Goal: Task Accomplishment & Management: Complete application form

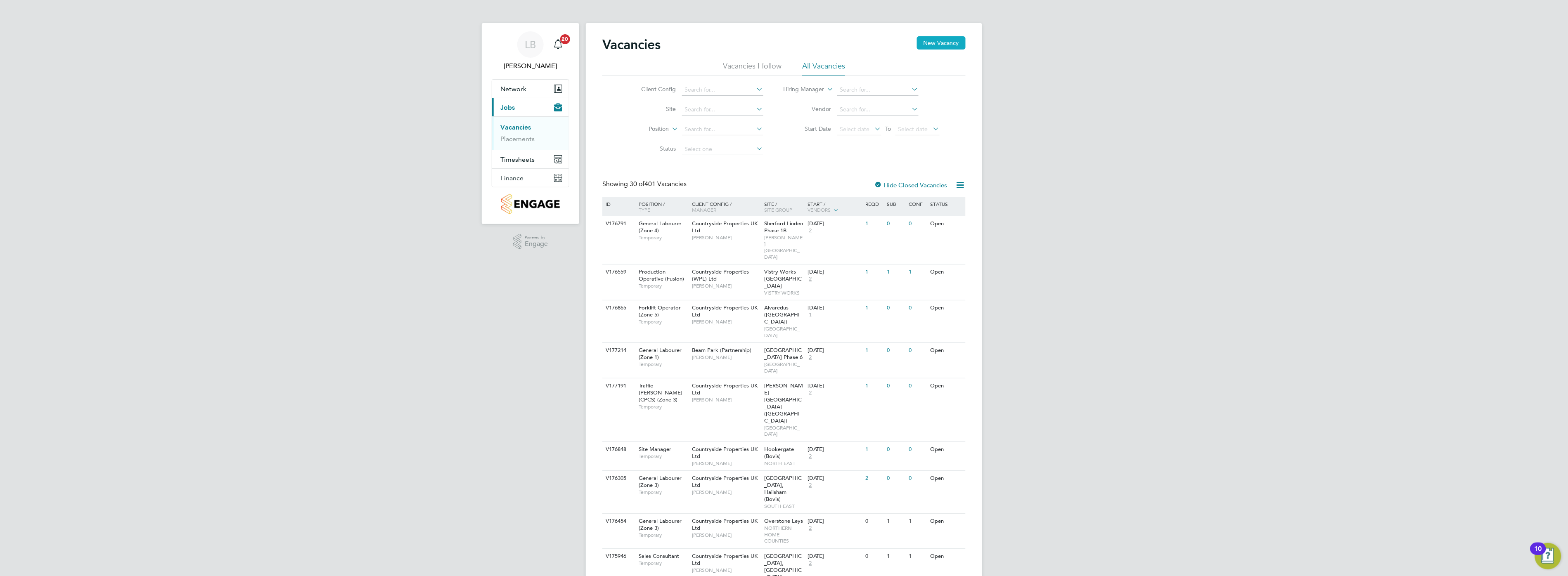
click at [931, 47] on button "New Vacancy" at bounding box center [941, 43] width 49 height 13
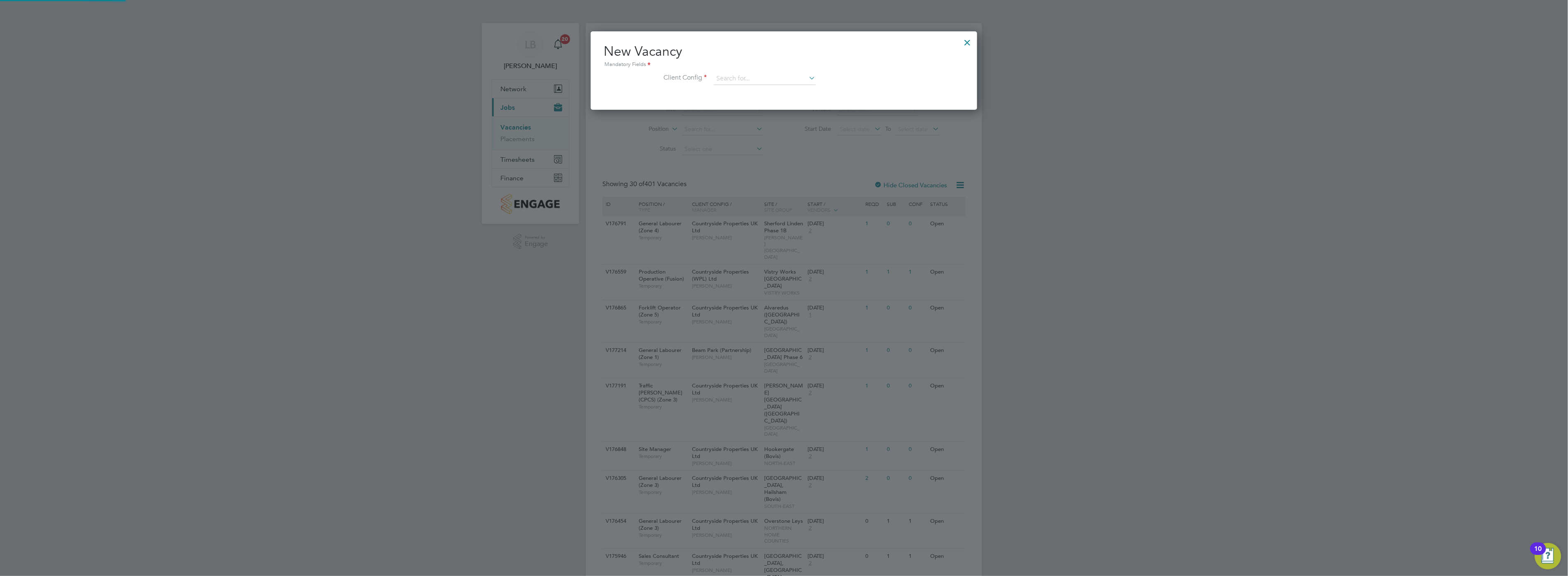
scroll to position [78, 387]
click at [757, 75] on input at bounding box center [765, 78] width 102 height 12
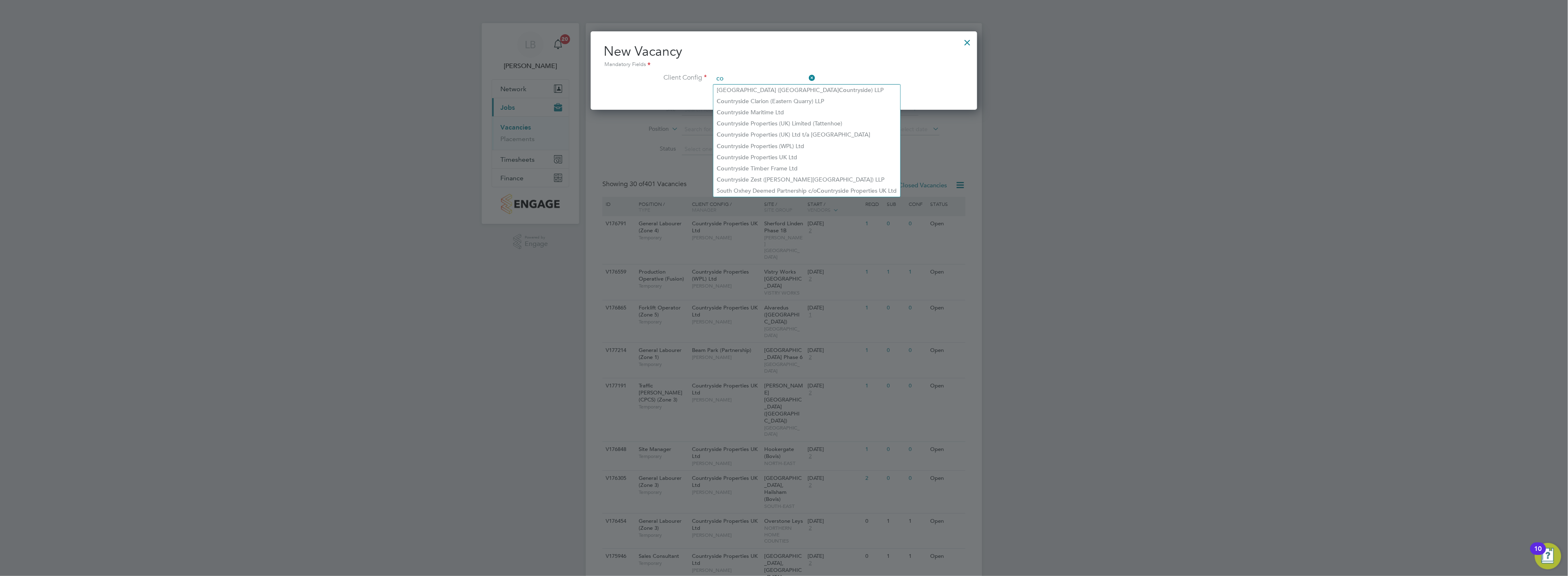
type input "c"
click at [799, 152] on li "Countryside Properties UK Ltd" at bounding box center [806, 158] width 186 height 11
type input "Countryside Properties UK Ltd"
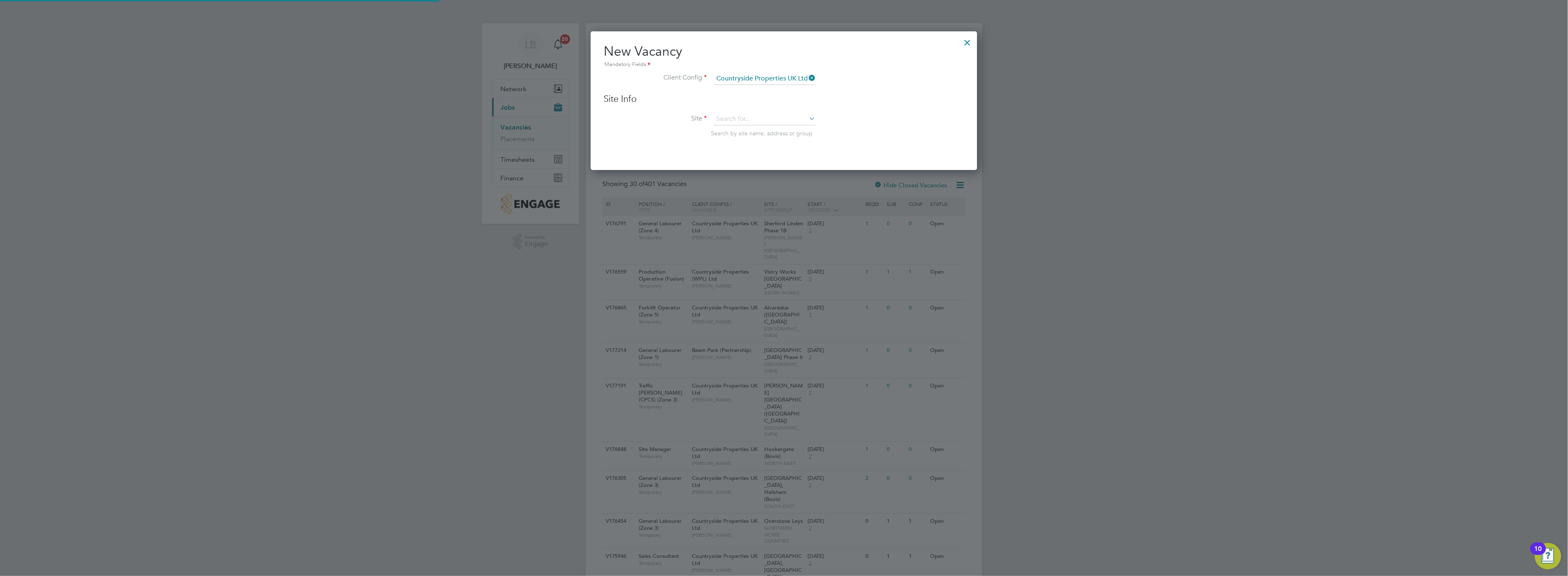
scroll to position [138, 387]
click at [771, 117] on input at bounding box center [765, 119] width 102 height 12
click at [746, 149] on li "[PERSON_NAME] (Phase 3)" at bounding box center [765, 152] width 103 height 11
type input "Royston (Phase 3)"
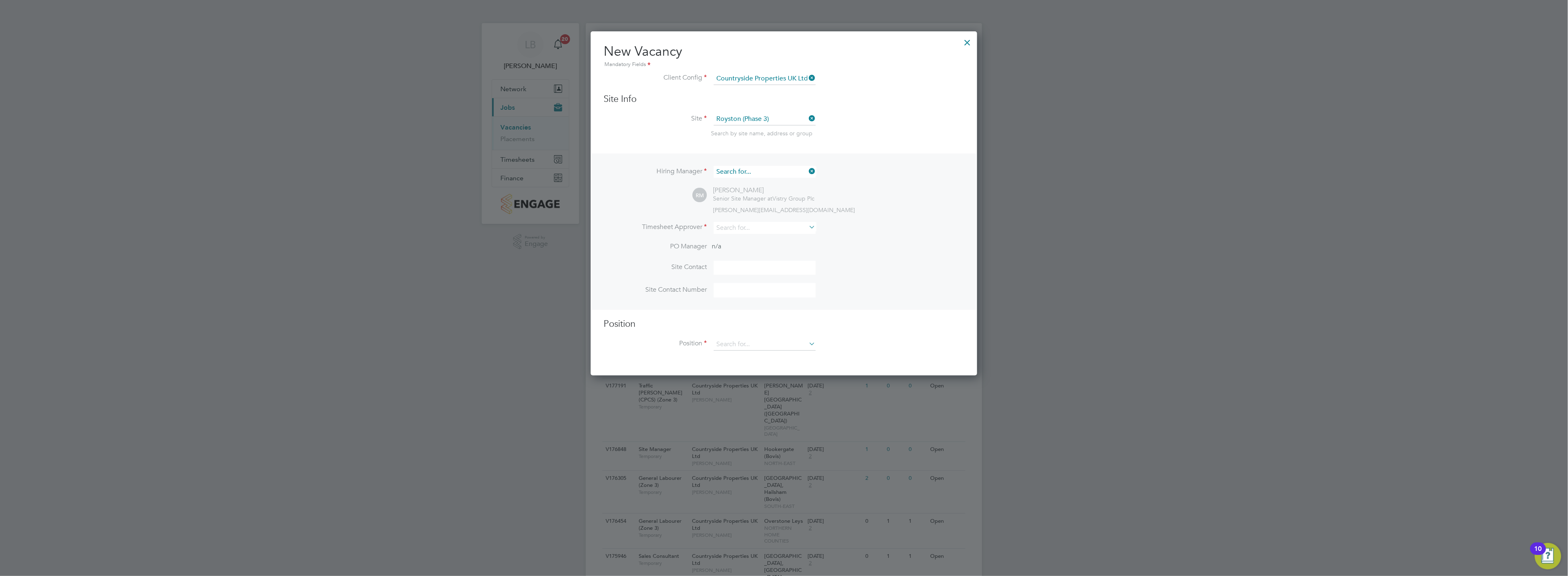
scroll to position [307, 387]
click at [768, 171] on input at bounding box center [765, 172] width 102 height 12
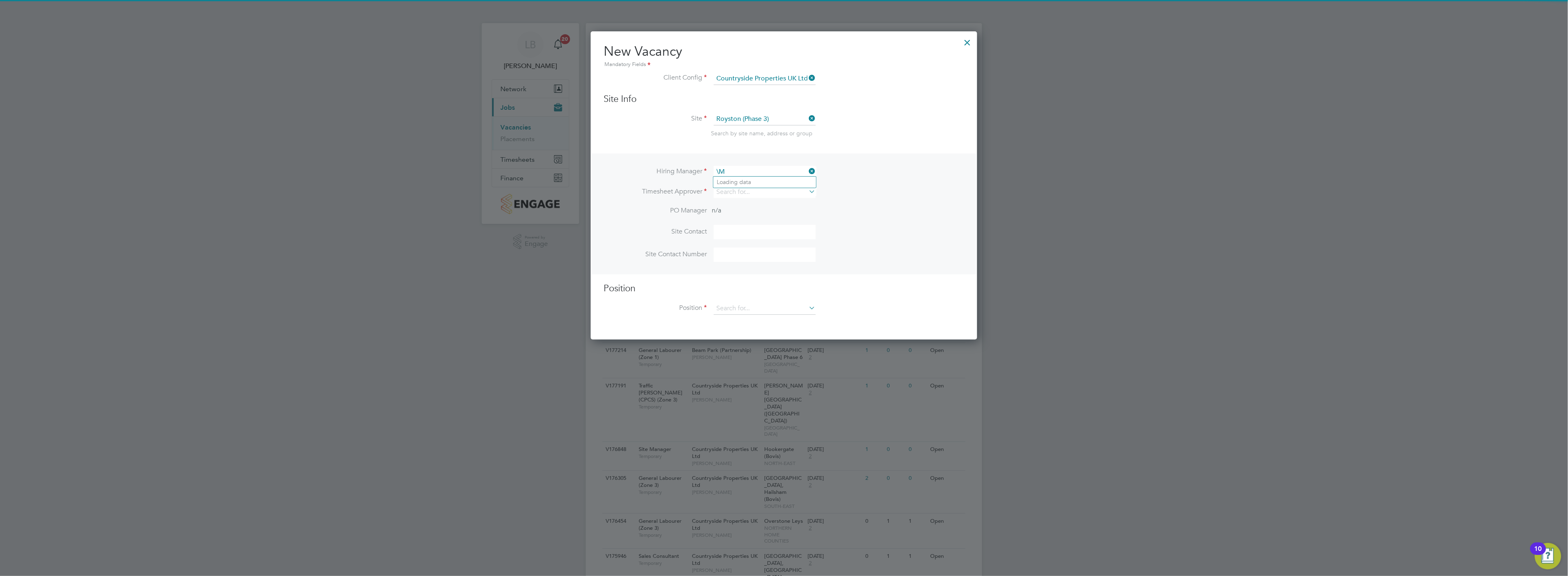
type input "\"
type input "[PERSON_NAME]"
drag, startPoint x: 760, startPoint y: 172, endPoint x: 706, endPoint y: 174, distance: 54.0
click at [706, 174] on li "Hiring Manager [PERSON_NAME]" at bounding box center [783, 176] width 360 height 20
type input "[PERSON_NAME]"
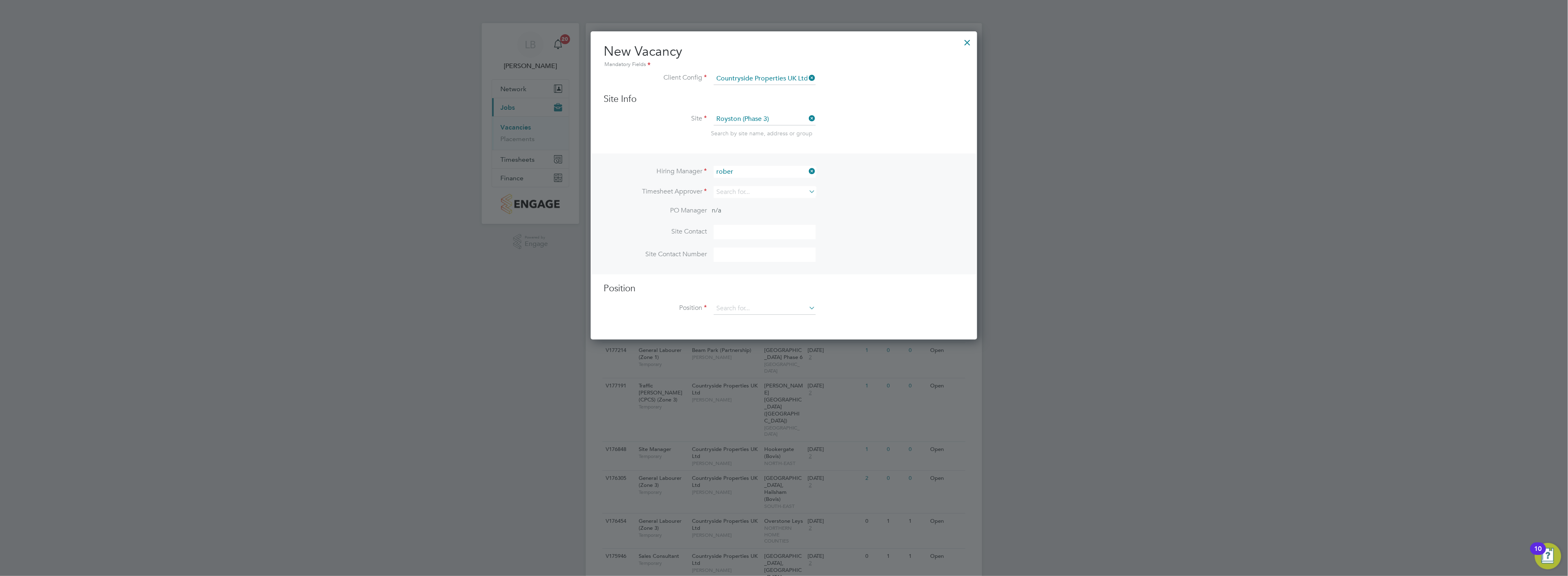
click at [746, 233] on li "Rober t May" at bounding box center [765, 238] width 103 height 11
type input "[PERSON_NAME]"
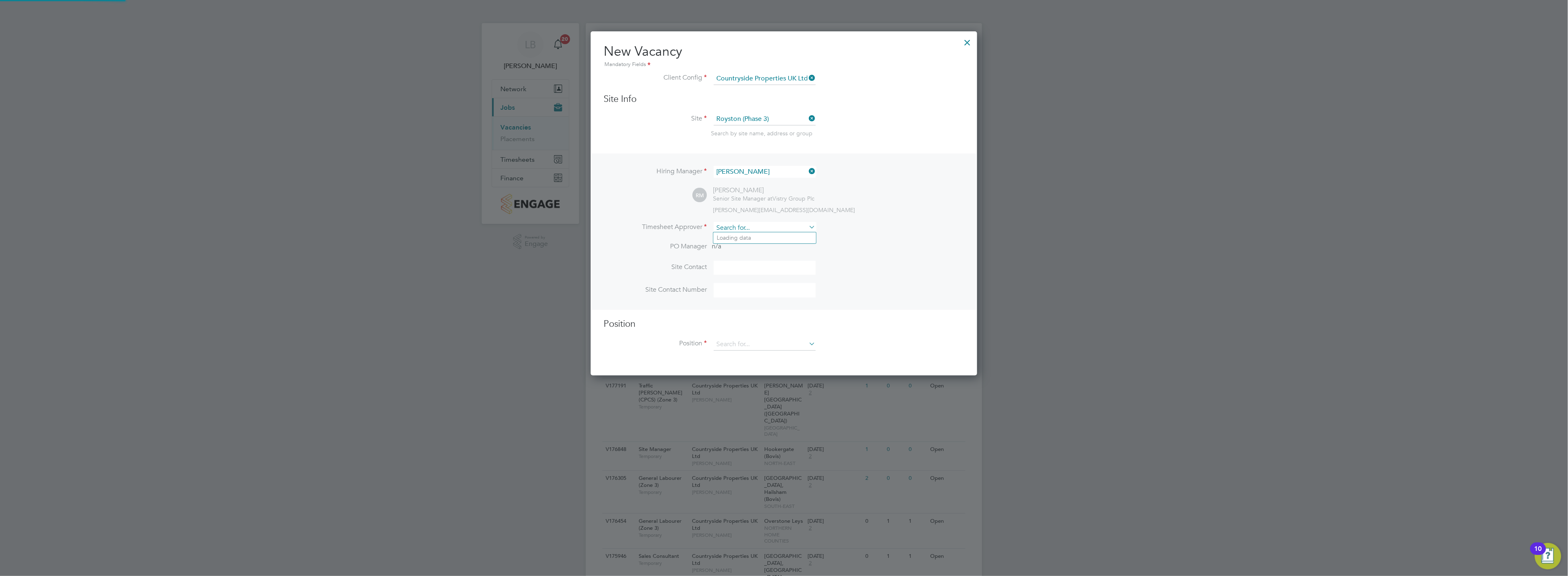
click at [745, 227] on input at bounding box center [765, 228] width 102 height 12
click at [743, 288] on li "[PERSON_NAME]" at bounding box center [766, 294] width 105 height 11
type input "[PERSON_NAME]"
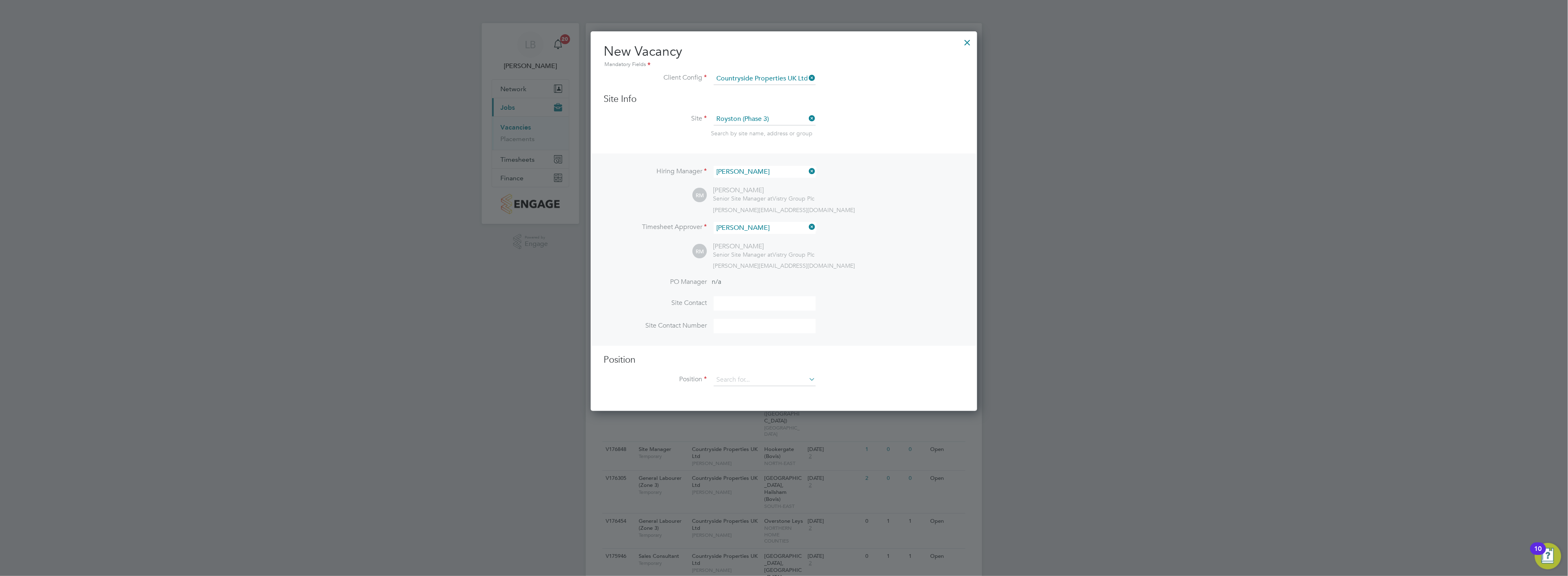
click at [732, 299] on input at bounding box center [765, 304] width 102 height 15
click at [761, 308] on input "[PERSON_NAME]" at bounding box center [765, 304] width 102 height 15
click at [760, 302] on input "[PERSON_NAME]" at bounding box center [765, 304] width 102 height 15
type input "R"
type input "[PERSON_NAME]"
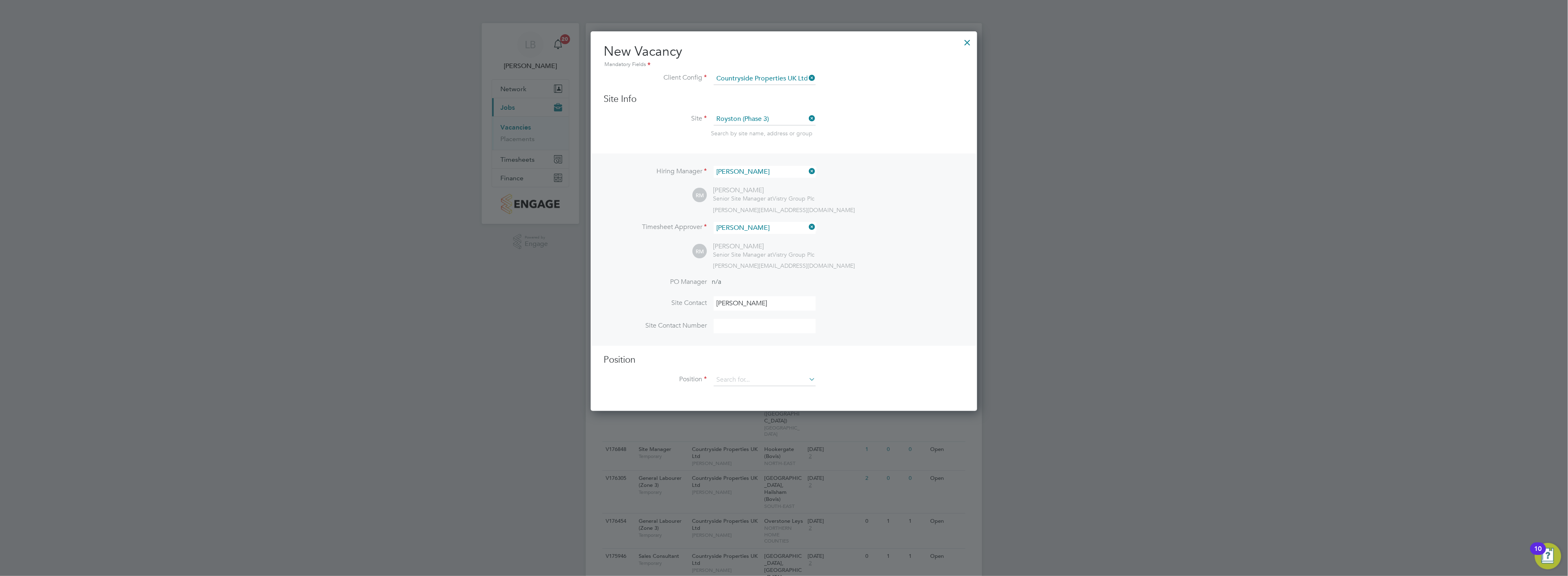
drag, startPoint x: 742, startPoint y: 314, endPoint x: 740, endPoint y: 322, distance: 8.2
click at [742, 315] on li "Site Contact [PERSON_NAME]" at bounding box center [783, 307] width 360 height 23
click at [740, 322] on input at bounding box center [765, 326] width 102 height 15
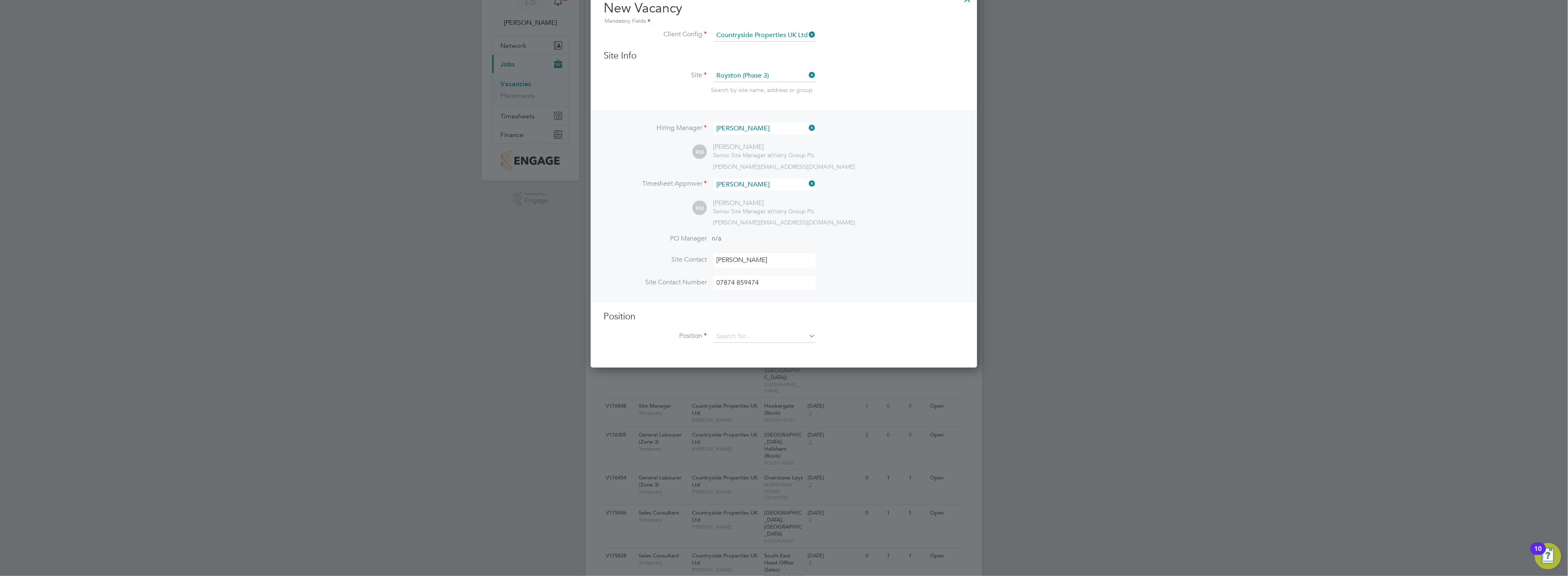
scroll to position [137, 0]
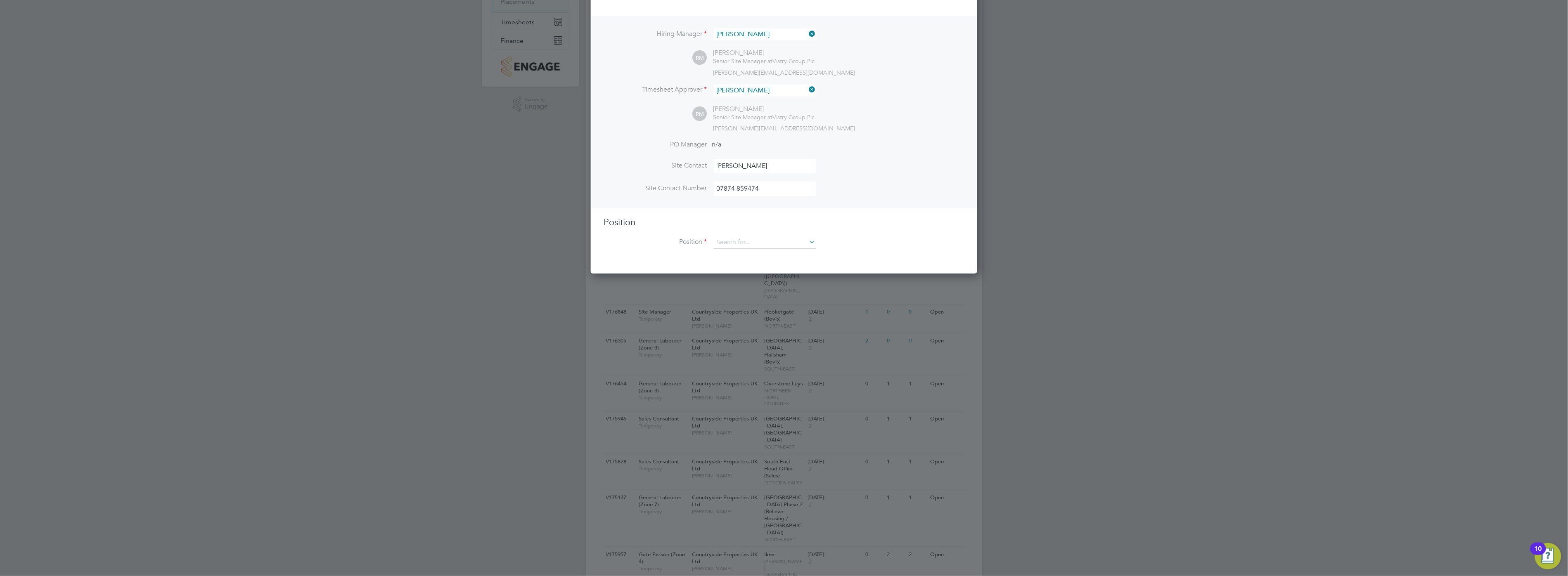
type input "07874 859474"
click at [739, 248] on li "Position" at bounding box center [783, 247] width 360 height 21
click at [736, 244] on input at bounding box center [765, 243] width 102 height 12
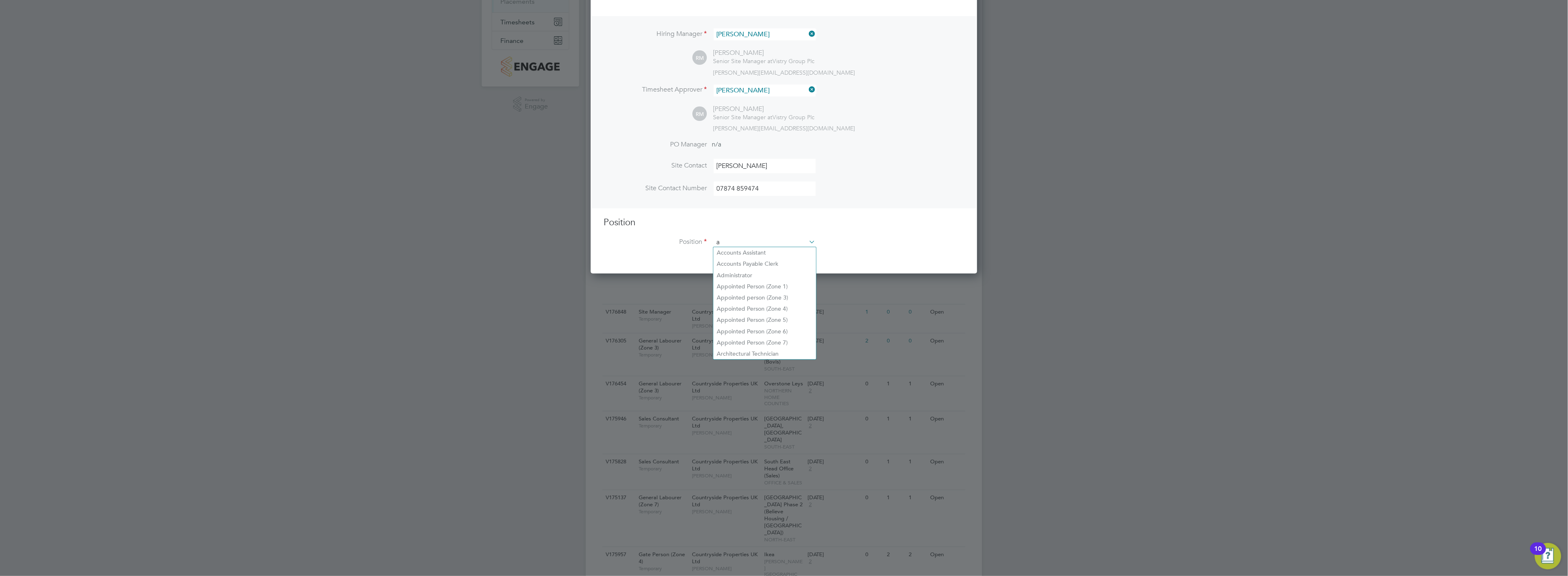
scroll to position [1176, 387]
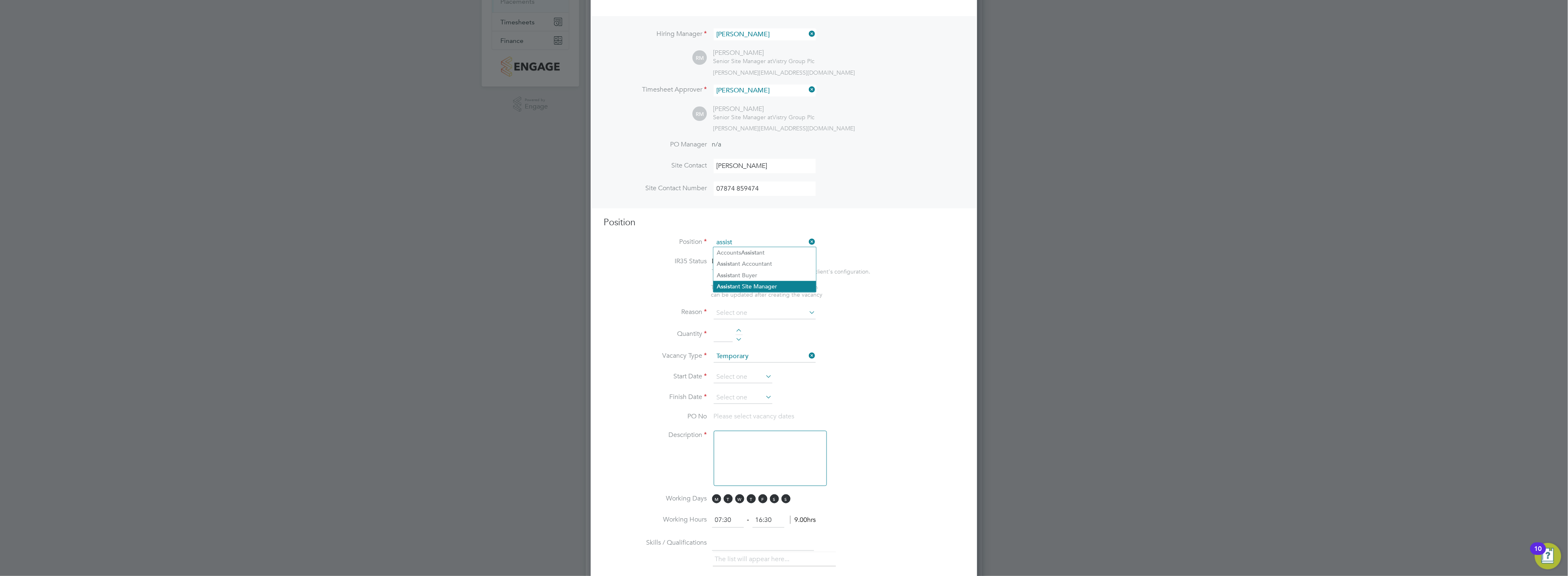
click at [750, 281] on li "Assist ant Site Manager" at bounding box center [765, 286] width 103 height 11
type input "Assistant Site Manager"
type textarea "• Loremipsum dol sitamet cons adi elitseddoeiu temp incid utlab etdolor ma aliq…"
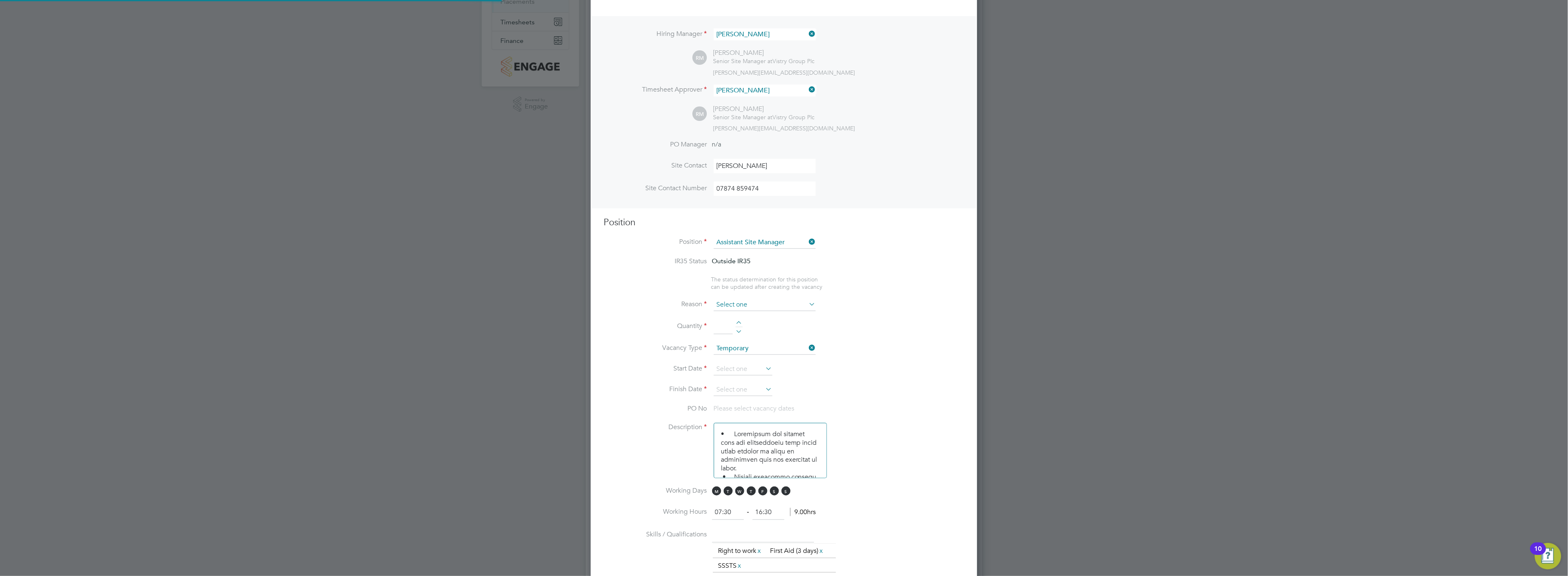
scroll to position [24, 57]
click at [744, 303] on input at bounding box center [765, 305] width 102 height 12
click at [740, 321] on li "Holiday" at bounding box center [765, 325] width 103 height 11
type input "Holiday"
click at [738, 322] on div at bounding box center [740, 324] width 7 height 5
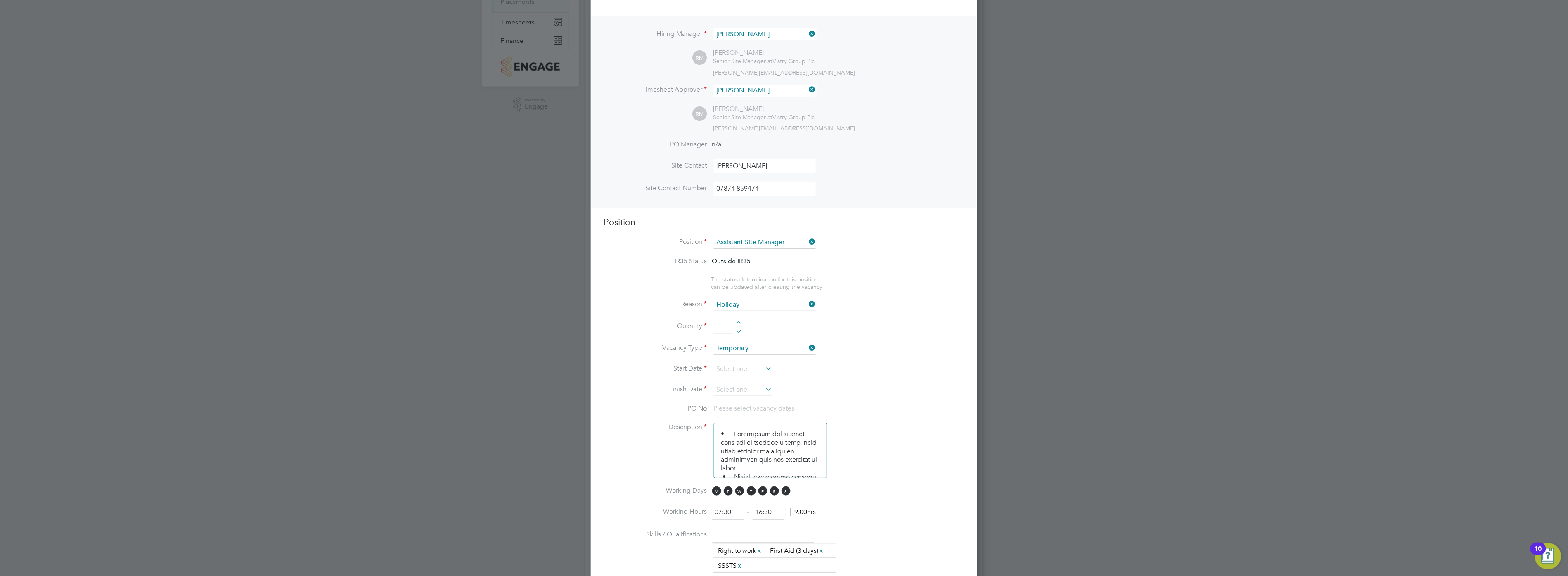
type input "1"
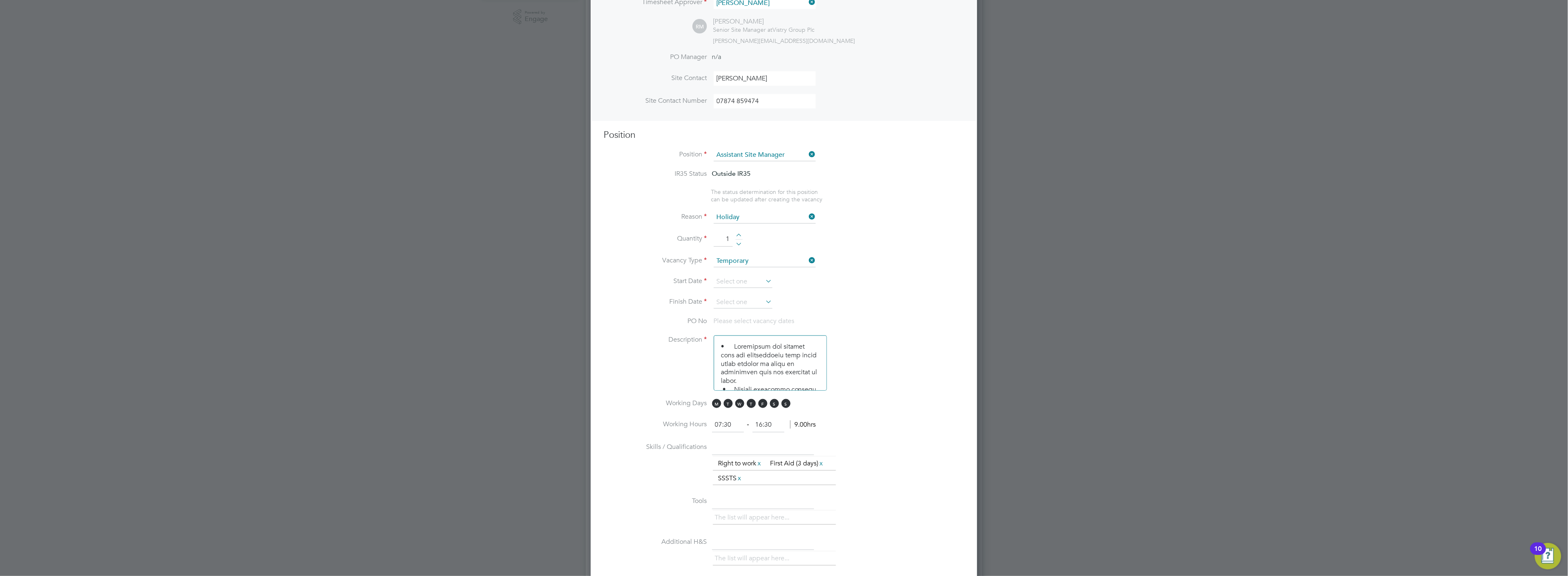
scroll to position [229, 0]
click at [746, 277] on input at bounding box center [743, 277] width 58 height 12
click at [731, 195] on span "11" at bounding box center [727, 190] width 16 height 16
type input "[DATE]"
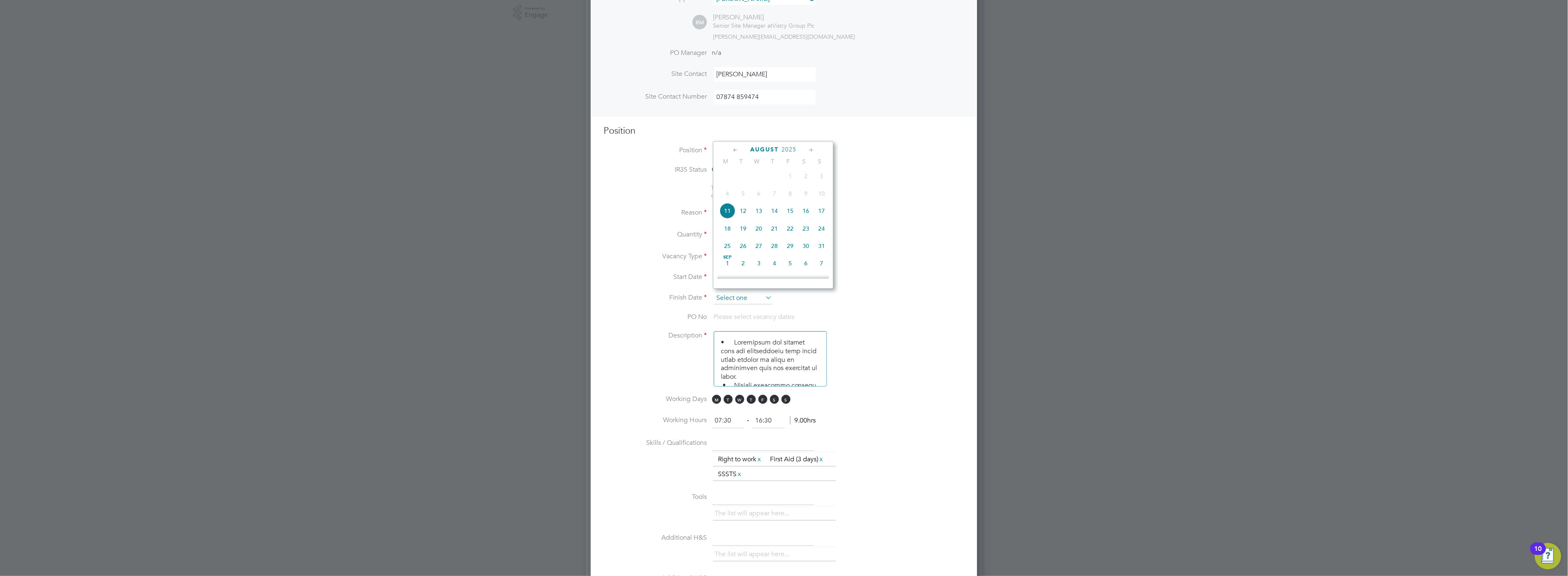
click at [759, 294] on input at bounding box center [743, 298] width 58 height 12
click at [791, 217] on span "15" at bounding box center [790, 211] width 16 height 16
type input "[DATE]"
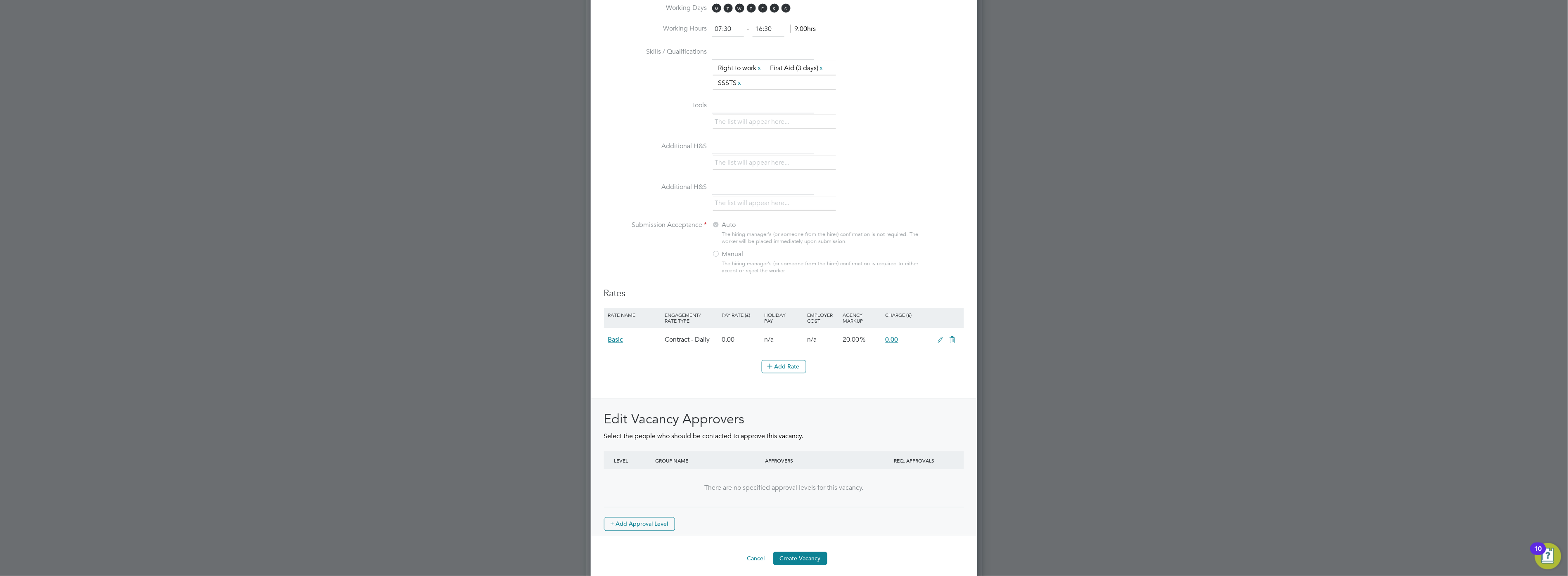
scroll to position [686, 0]
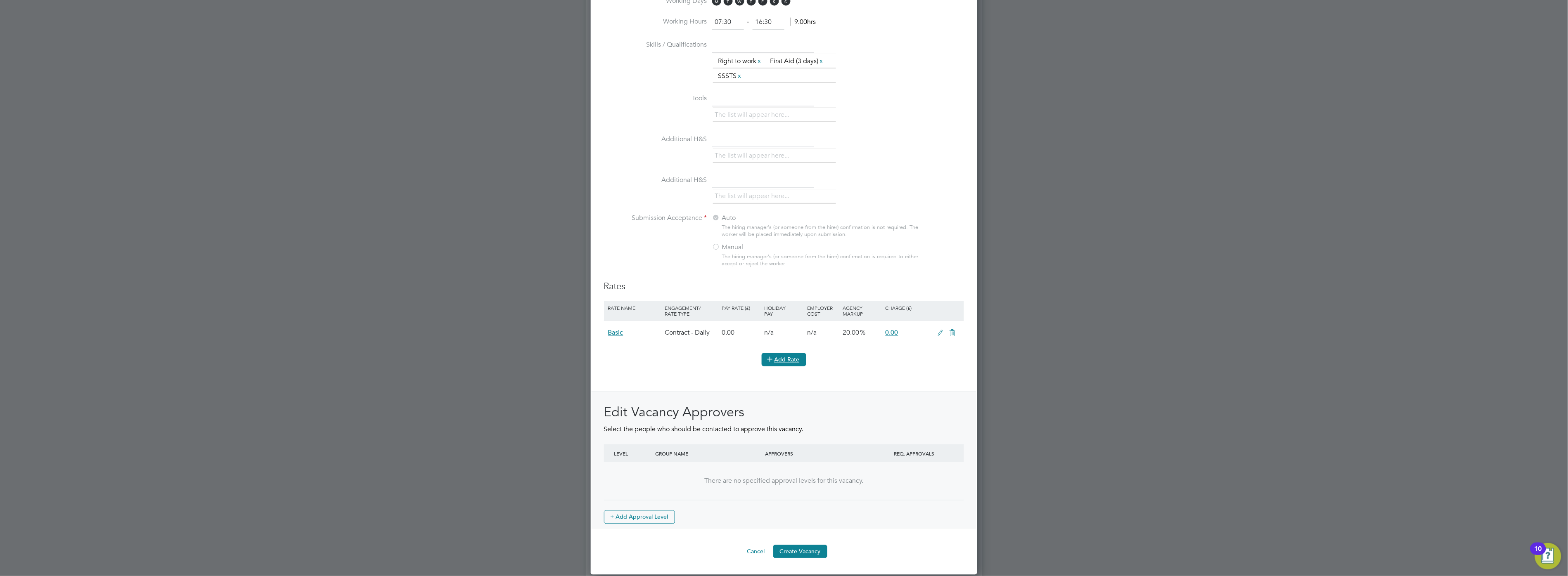
click at [794, 357] on button "Add Rate" at bounding box center [783, 360] width 44 height 13
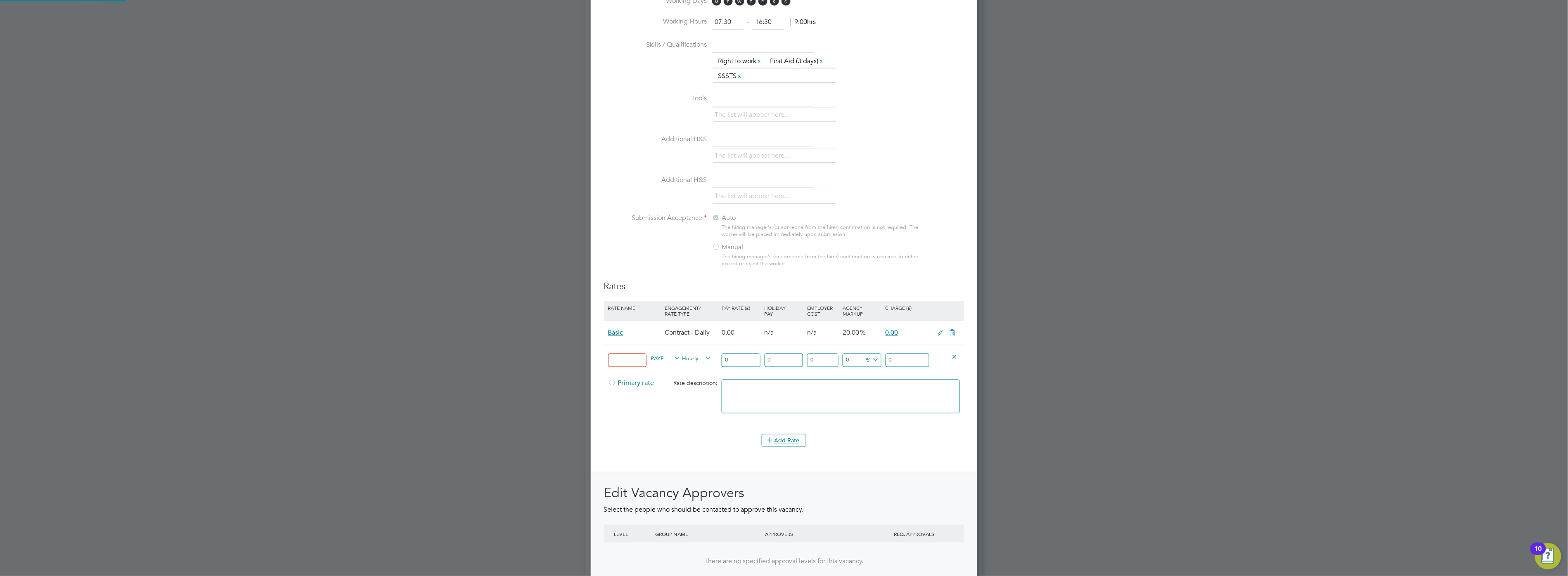
scroll to position [1307, 387]
click at [853, 358] on input "0" at bounding box center [861, 360] width 38 height 13
type input "17.50"
click at [660, 407] on div "Primary rate Rate description:" at bounding box center [783, 400] width 360 height 50
click at [637, 359] on input at bounding box center [627, 360] width 38 height 13
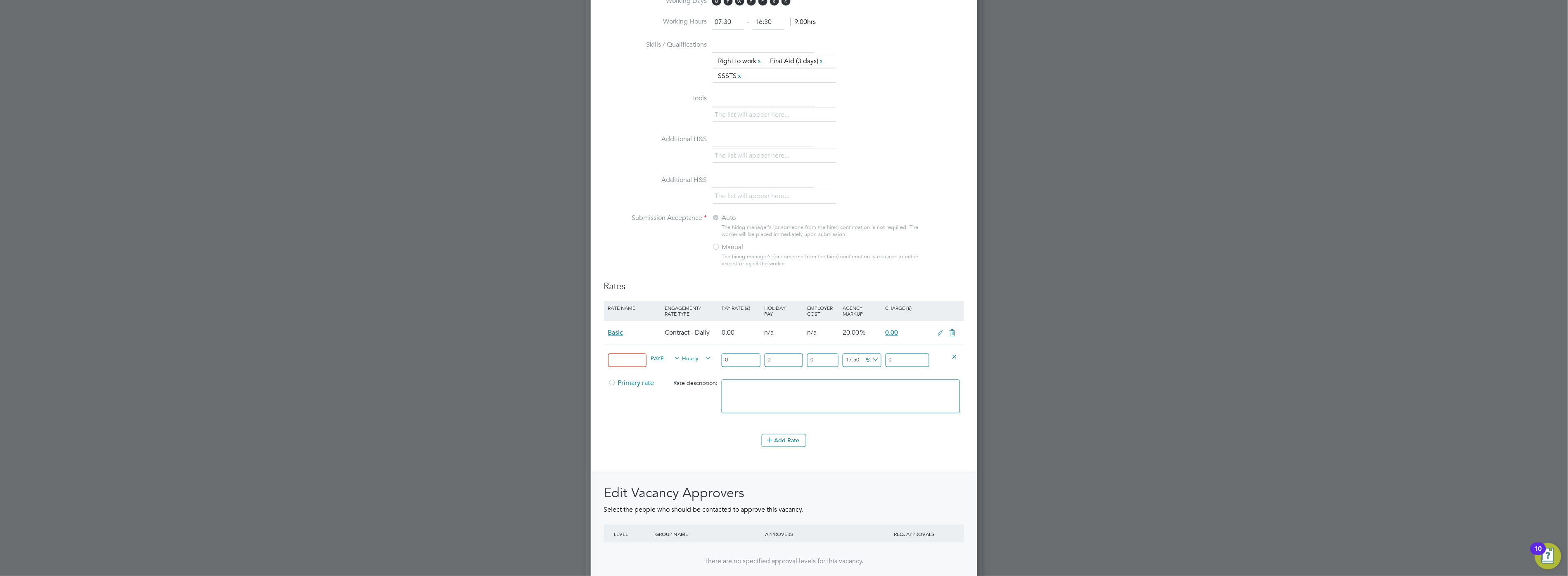
type input "Basic"
click at [644, 434] on div "Add Rate" at bounding box center [783, 441] width 360 height 13
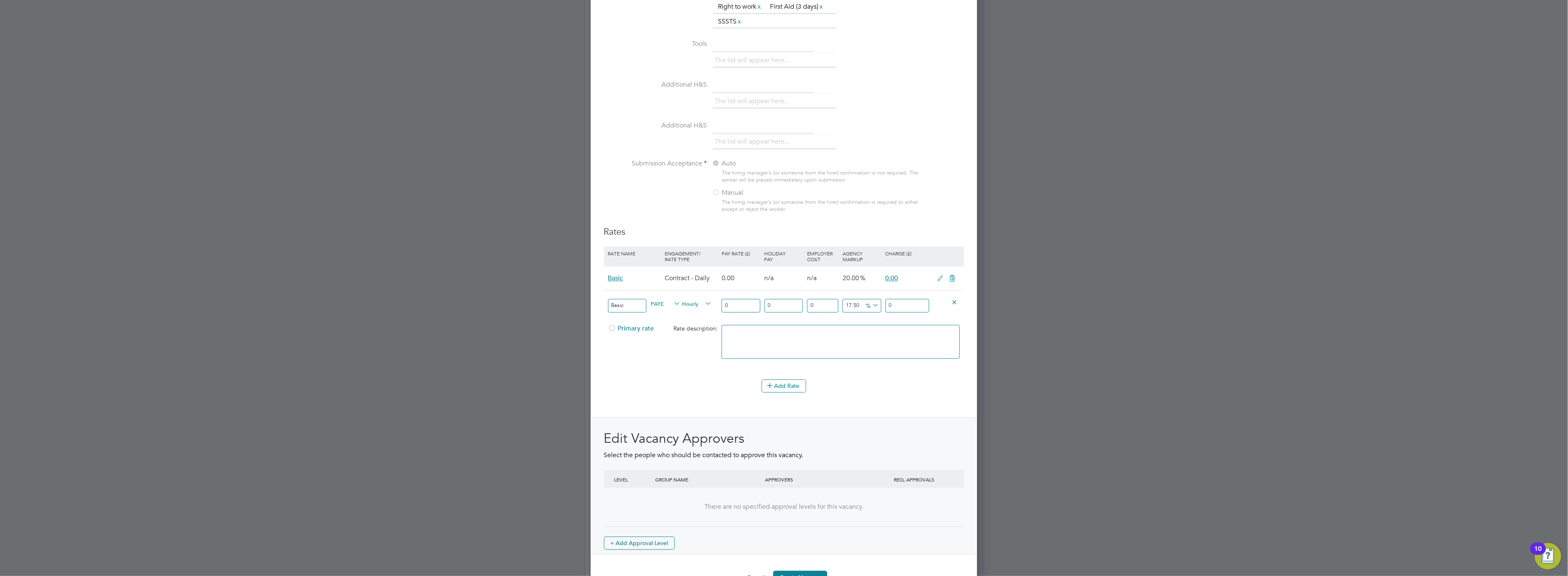
scroll to position [762, 0]
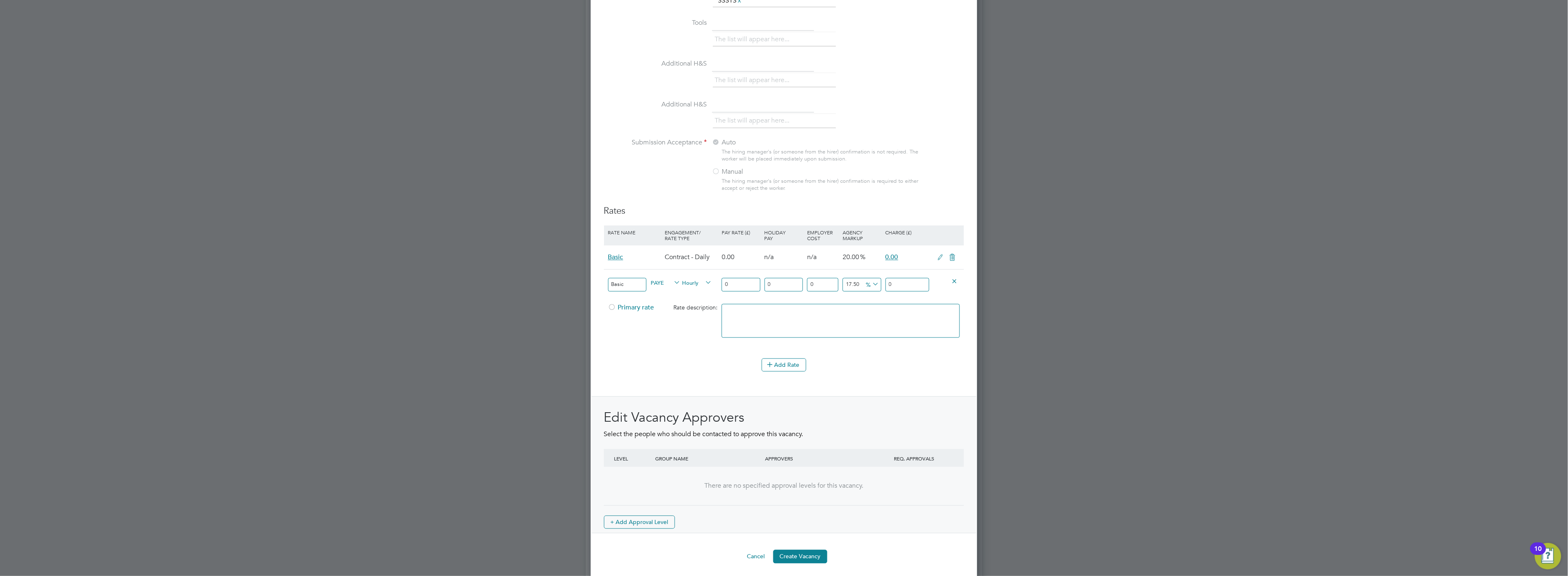
click at [955, 254] on icon at bounding box center [953, 257] width 10 height 7
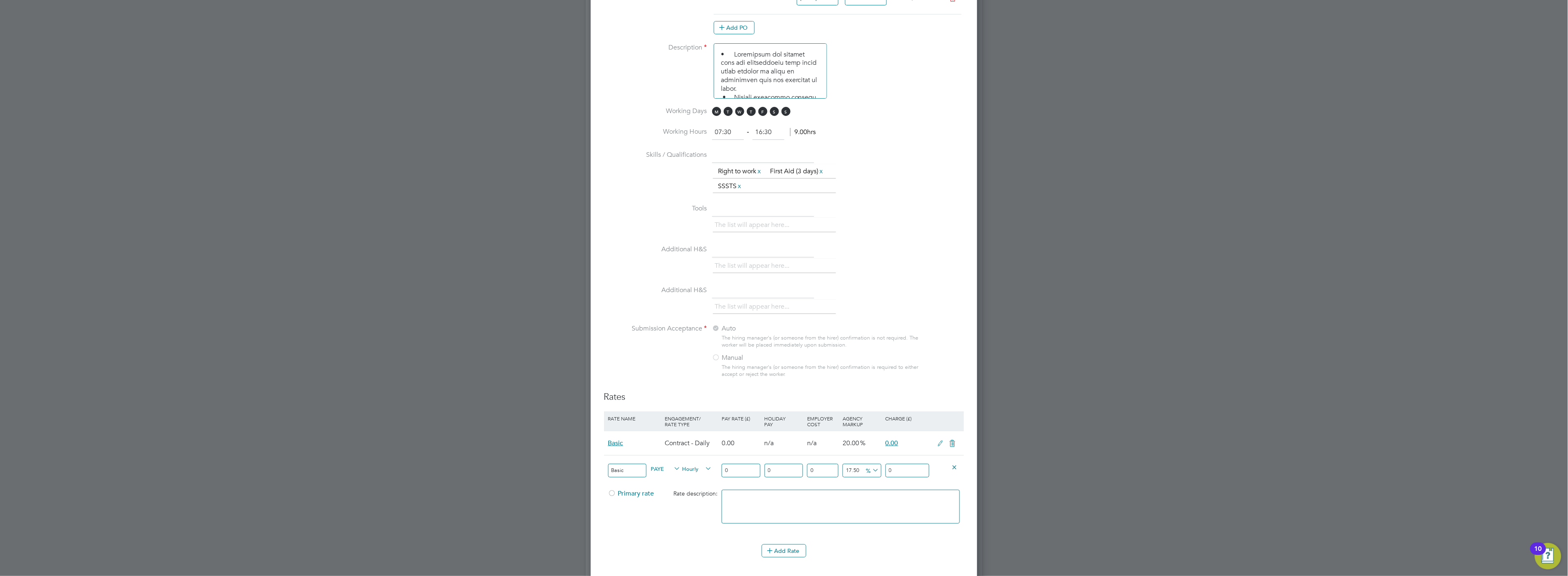
scroll to position [0, 0]
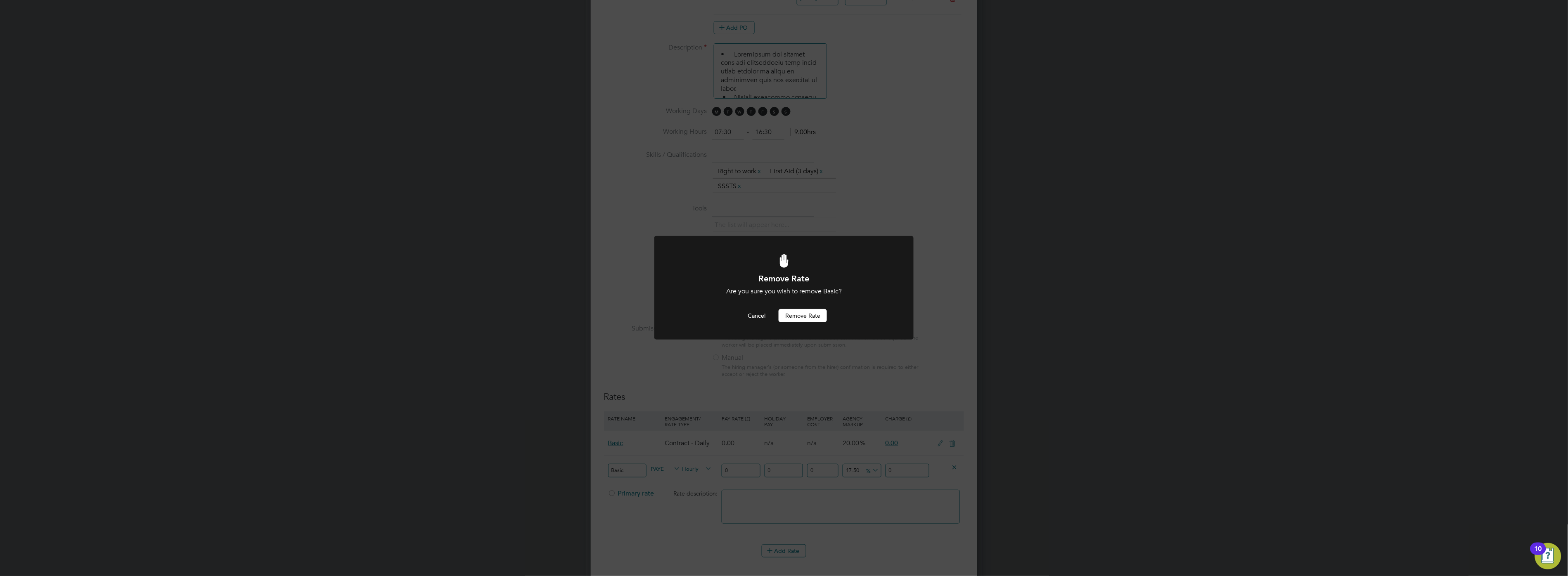
click at [801, 317] on button "Remove rate" at bounding box center [802, 316] width 48 height 13
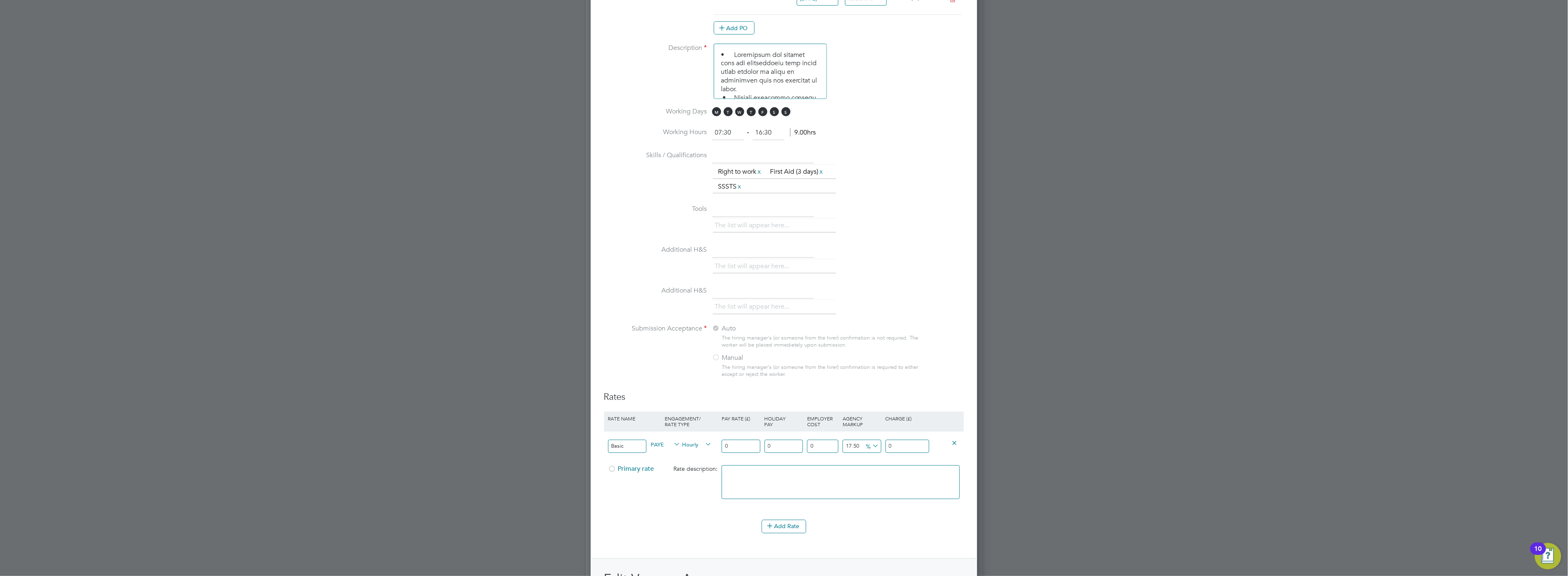
scroll to position [737, 0]
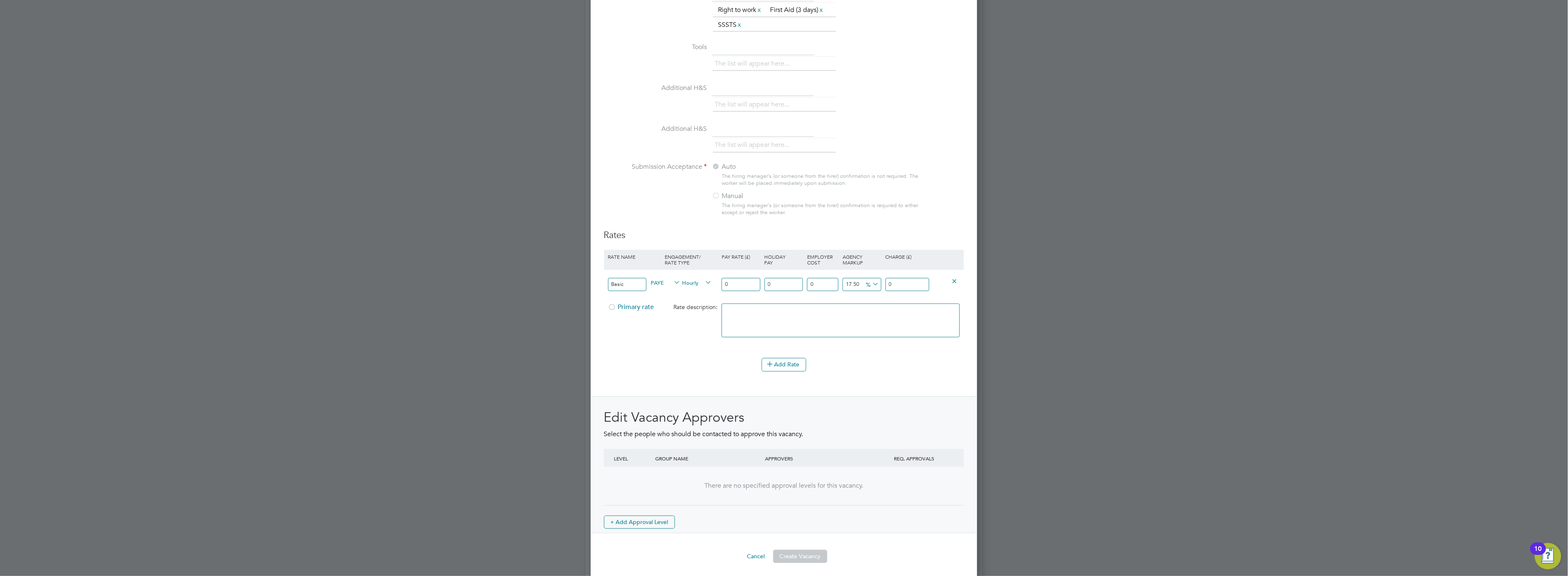
click at [639, 278] on input "Basic" at bounding box center [627, 285] width 38 height 13
click at [732, 278] on input "0" at bounding box center [741, 285] width 38 height 13
type input "2"
type input "2.35"
type input "20"
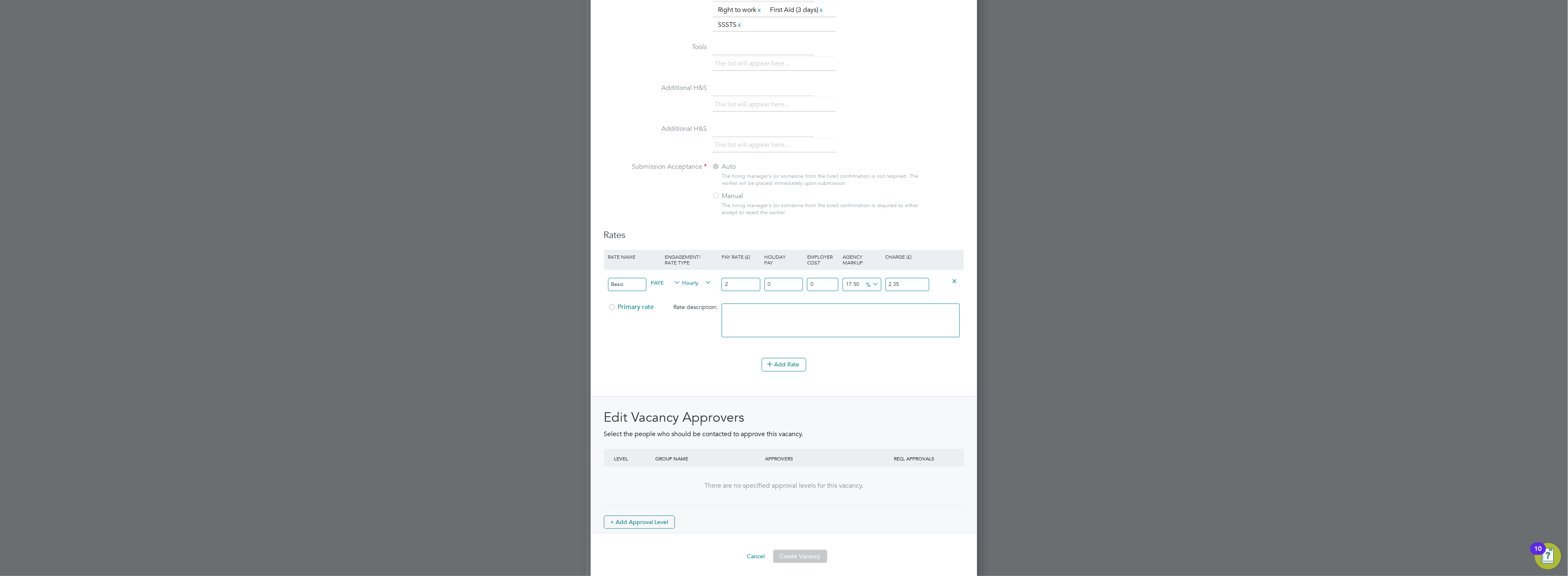
type input "23.5"
type input "200"
type input "235"
click at [671, 332] on div "Primary rate Rate description:" at bounding box center [783, 324] width 360 height 50
click at [635, 316] on div "Primary rate Rate description:" at bounding box center [783, 324] width 360 height 50
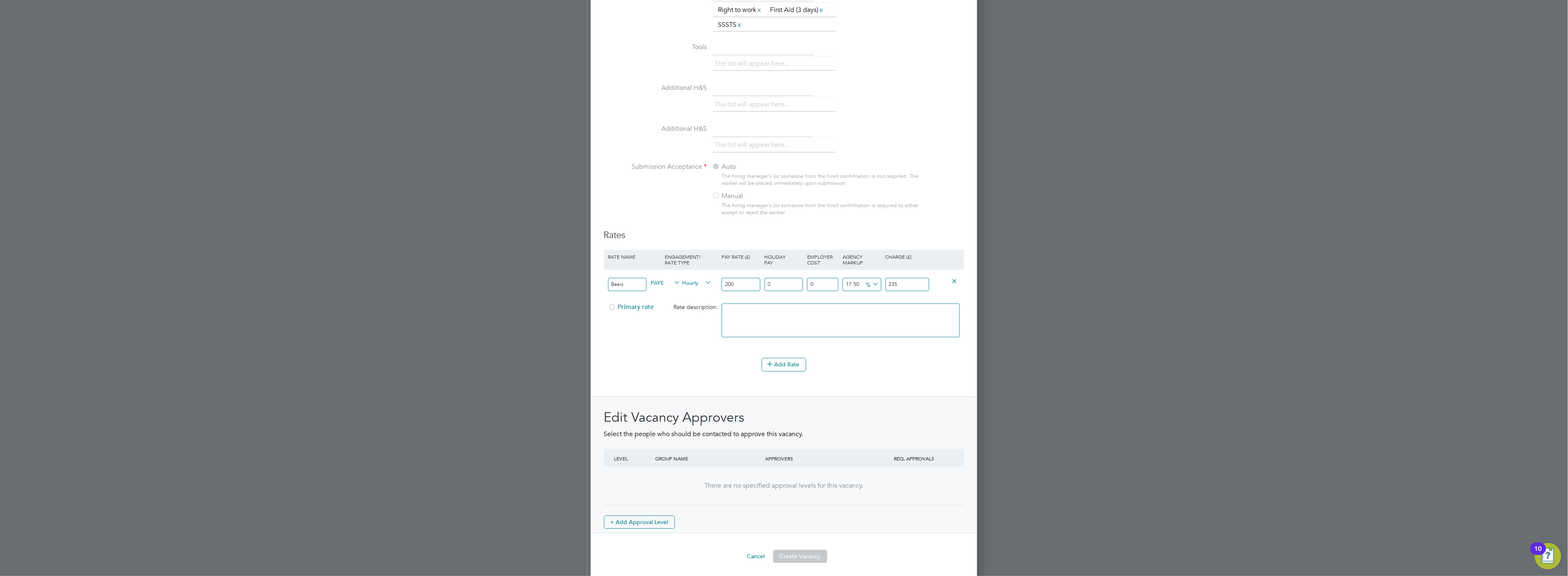
click at [614, 307] on div at bounding box center [612, 310] width 9 height 6
click at [763, 283] on div "0 n/a" at bounding box center [784, 285] width 43 height 30
click at [747, 280] on input "200" at bounding box center [741, 285] width 38 height 13
type input "20"
type input "23.5"
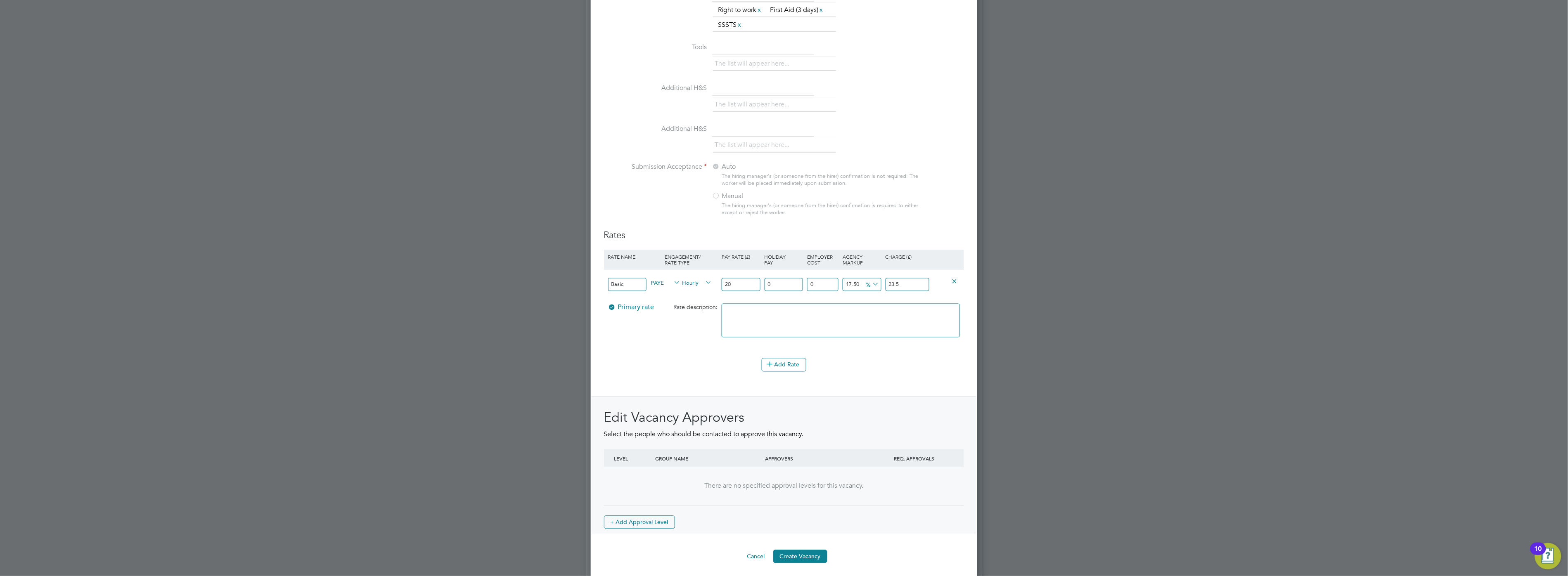
type input "2"
type input "2.35"
type input "0"
click at [679, 361] on div "Add Rate" at bounding box center [783, 365] width 360 height 13
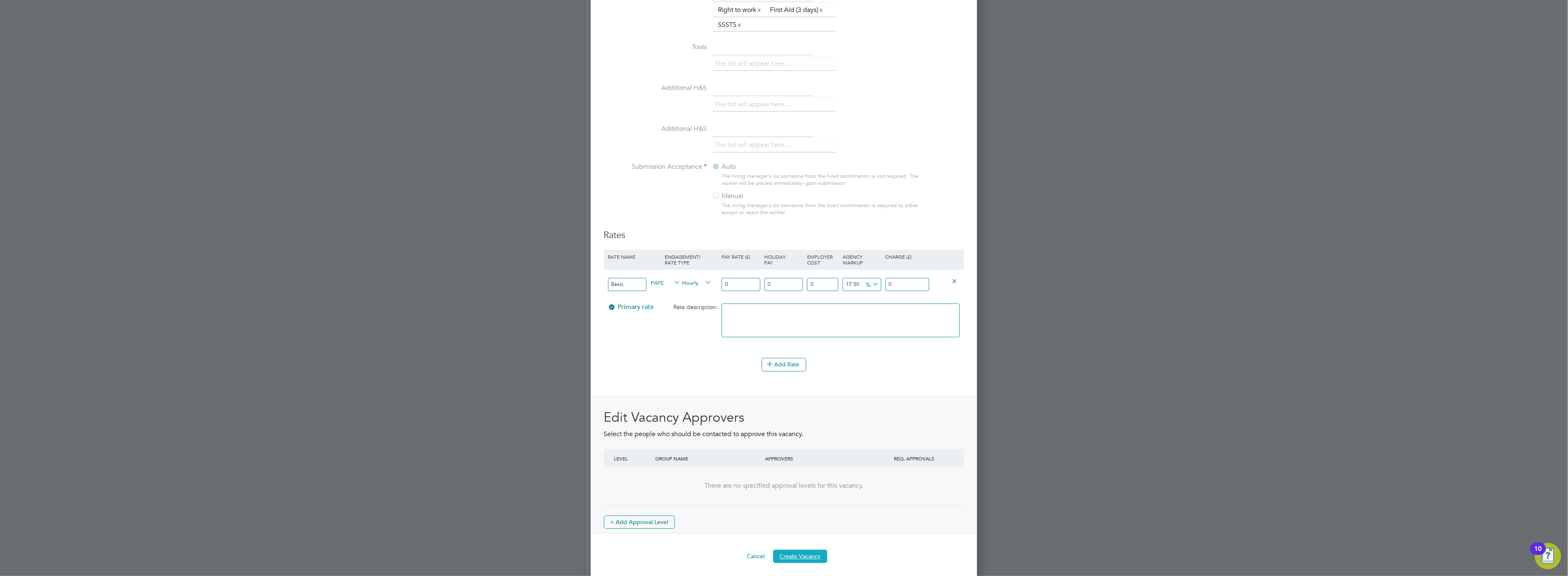
click at [799, 553] on button "Create Vacancy" at bounding box center [800, 557] width 54 height 13
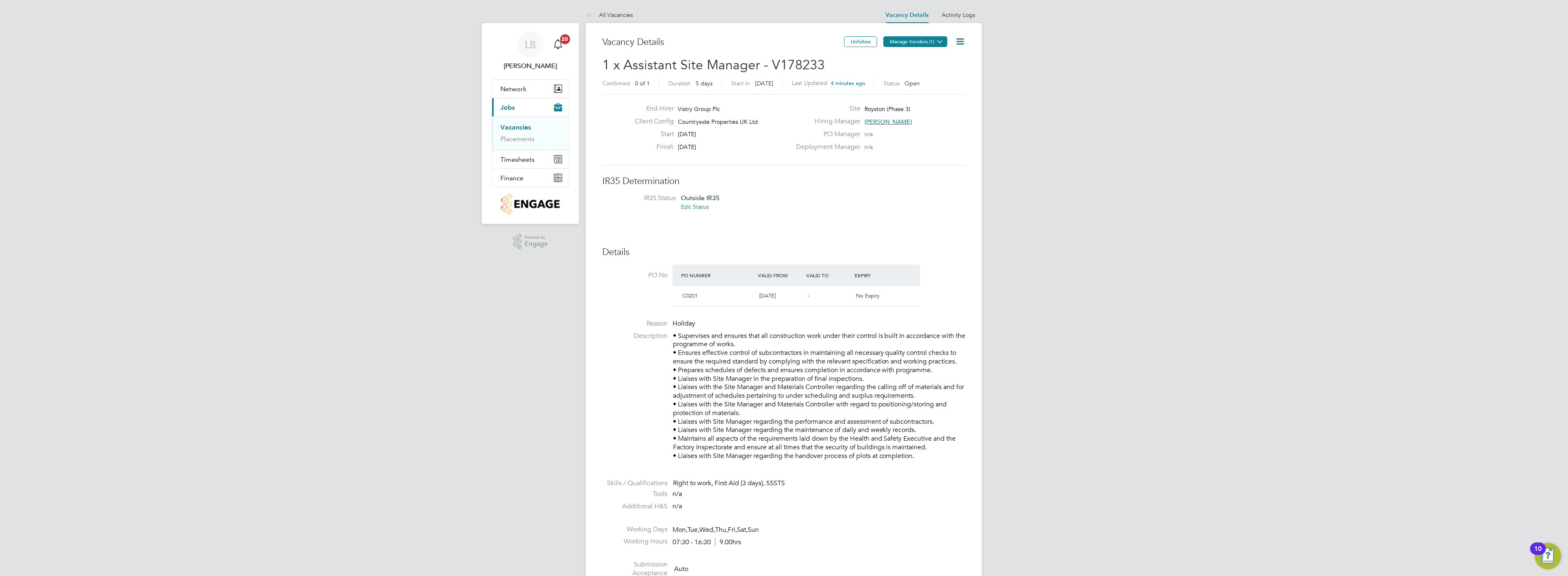
click at [914, 46] on button "Manage Vendors (1)" at bounding box center [915, 42] width 64 height 11
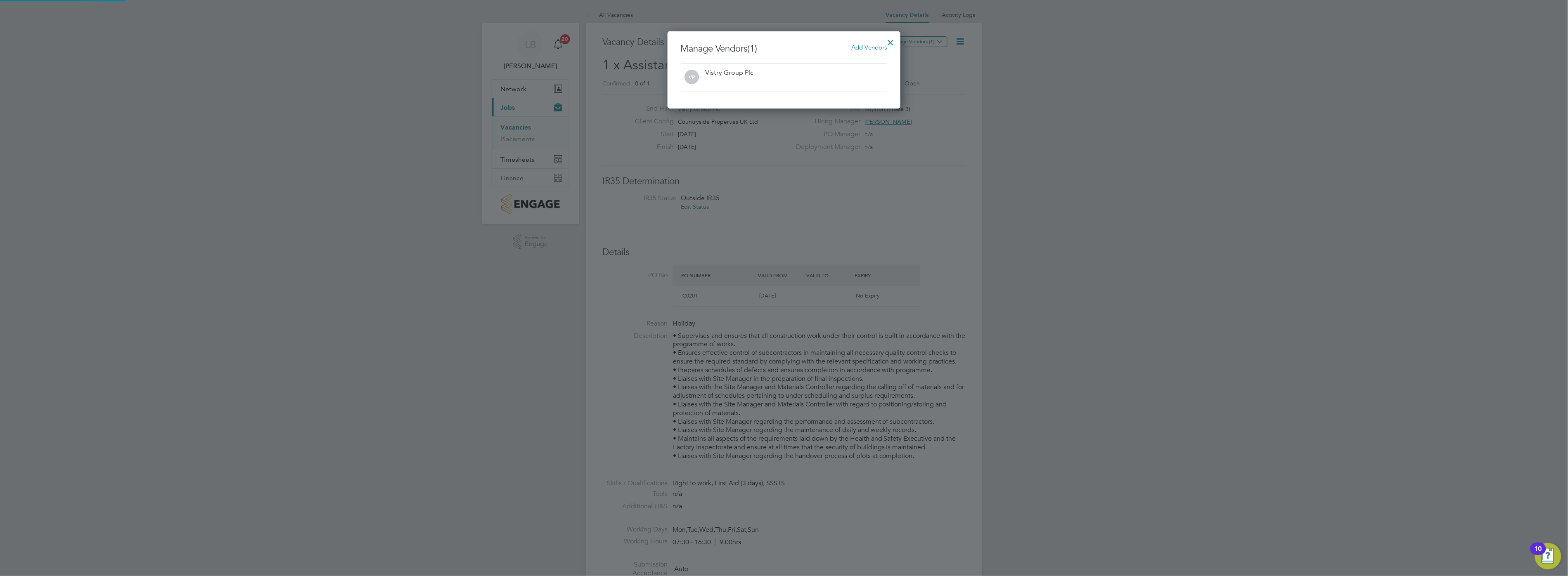
scroll to position [77, 233]
click at [859, 48] on span "Add Vendors" at bounding box center [869, 47] width 35 height 8
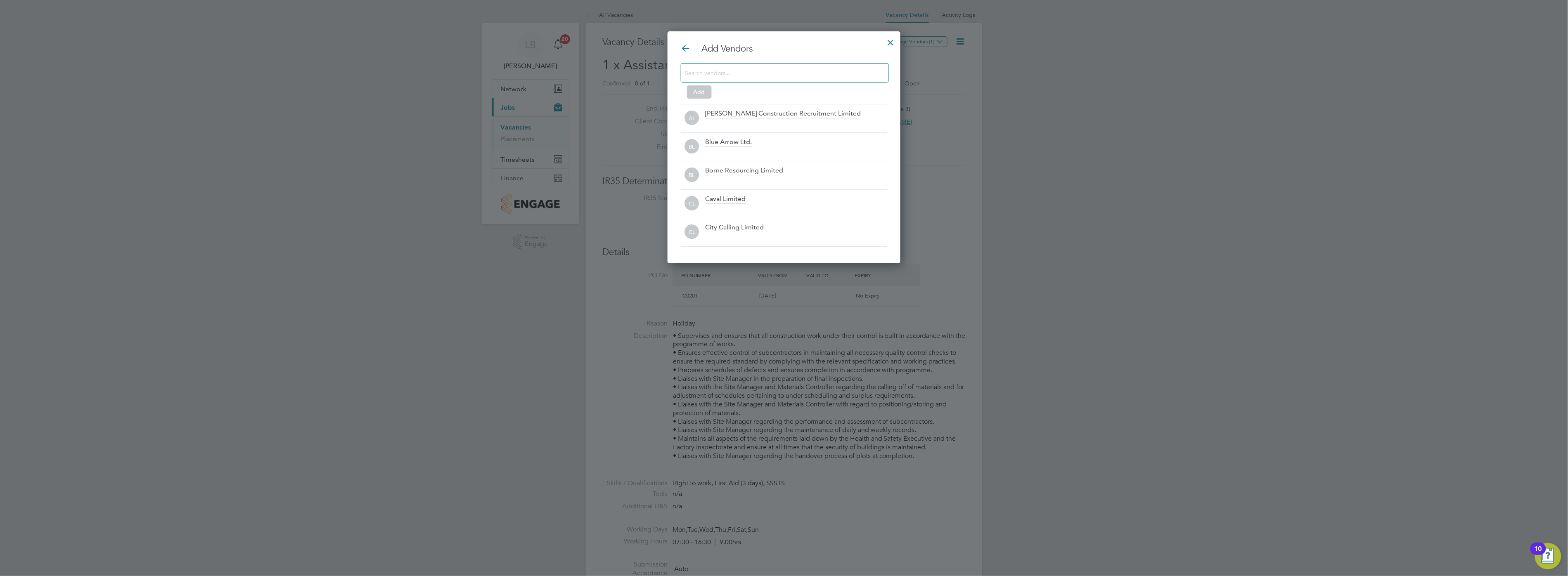
scroll to position [232, 233]
click at [747, 72] on input at bounding box center [778, 73] width 186 height 11
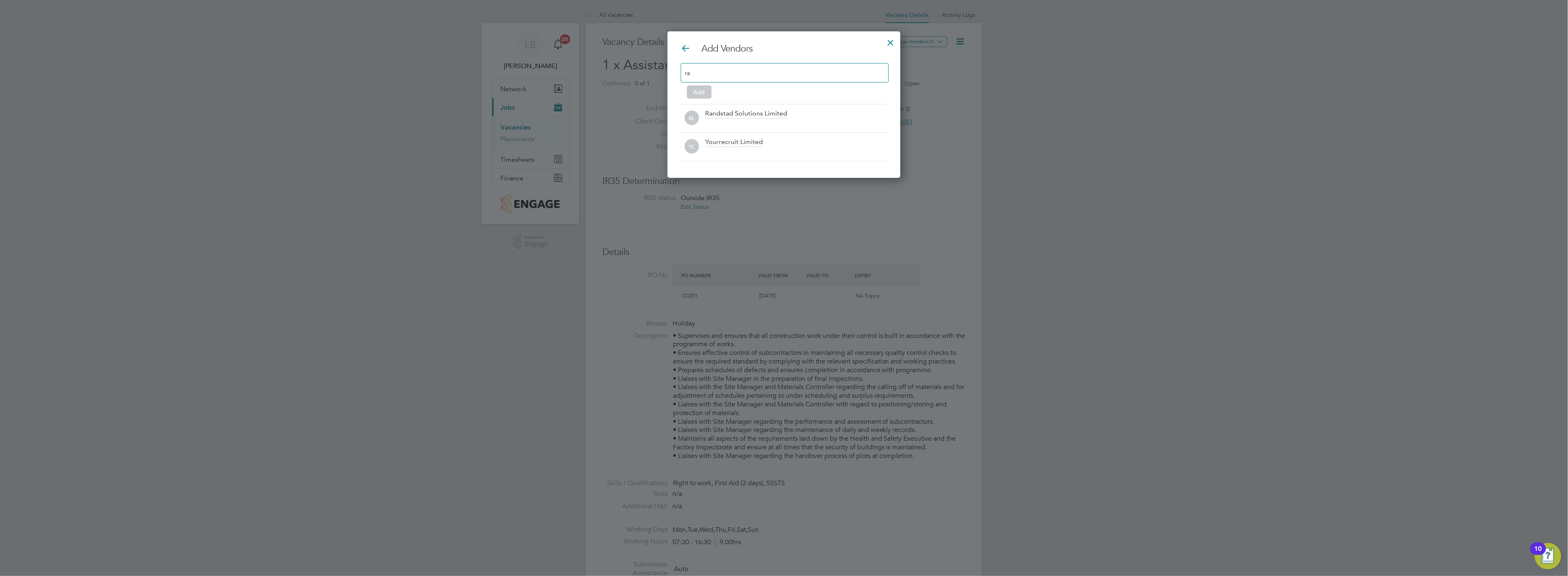
type input "r"
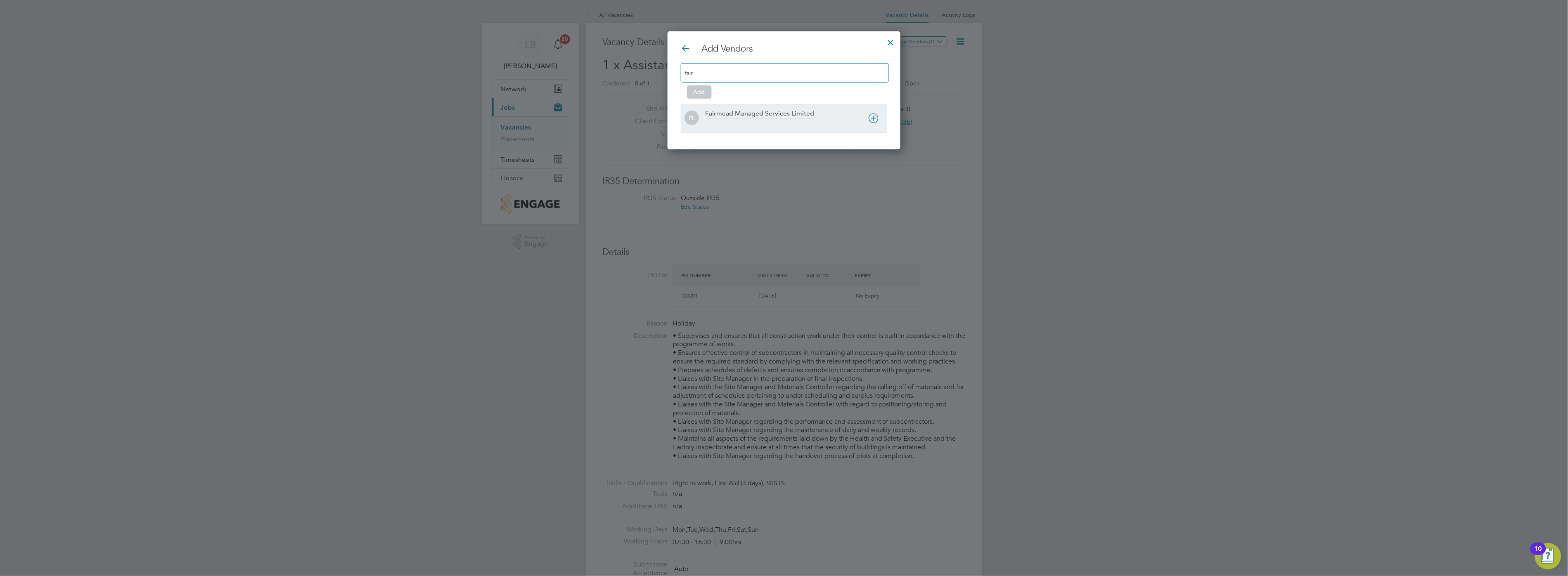
type input "fair"
click at [732, 113] on div "Fairmead Managed Services Limited" at bounding box center [760, 114] width 109 height 9
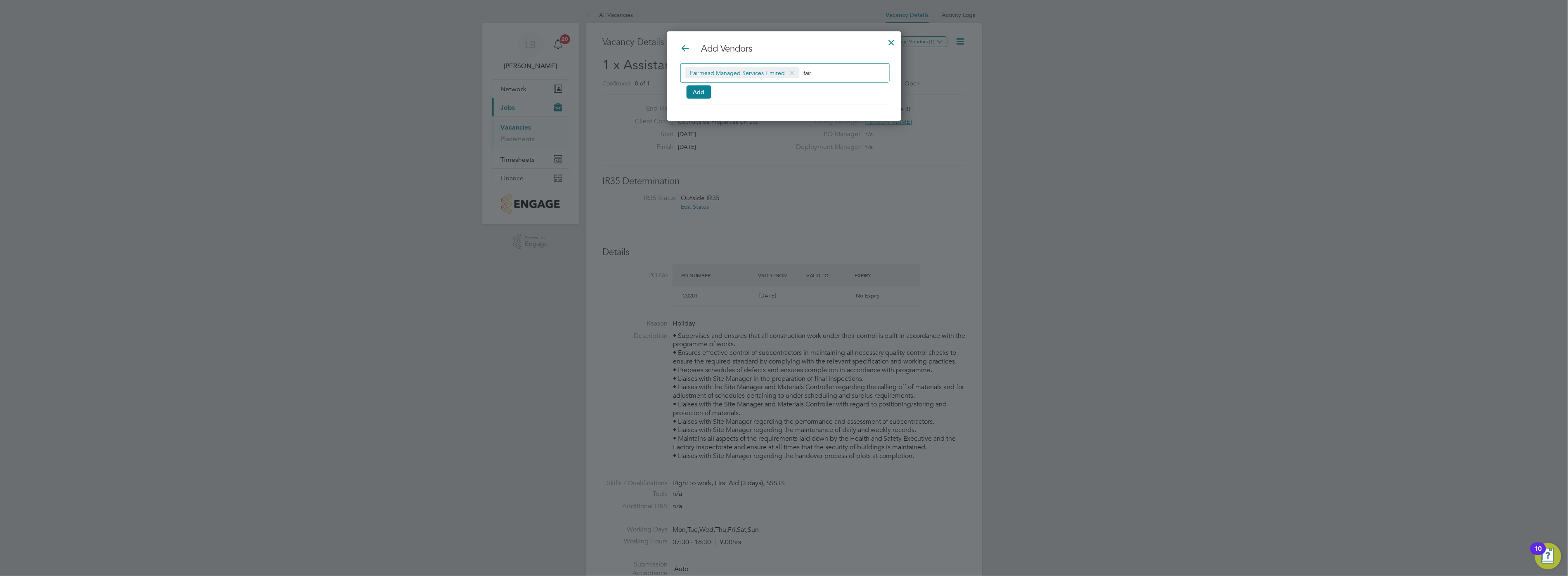
click at [816, 78] on div "Fairmead Managed Services Limited fair" at bounding box center [785, 73] width 209 height 19
click at [816, 77] on input "fair" at bounding box center [830, 73] width 52 height 11
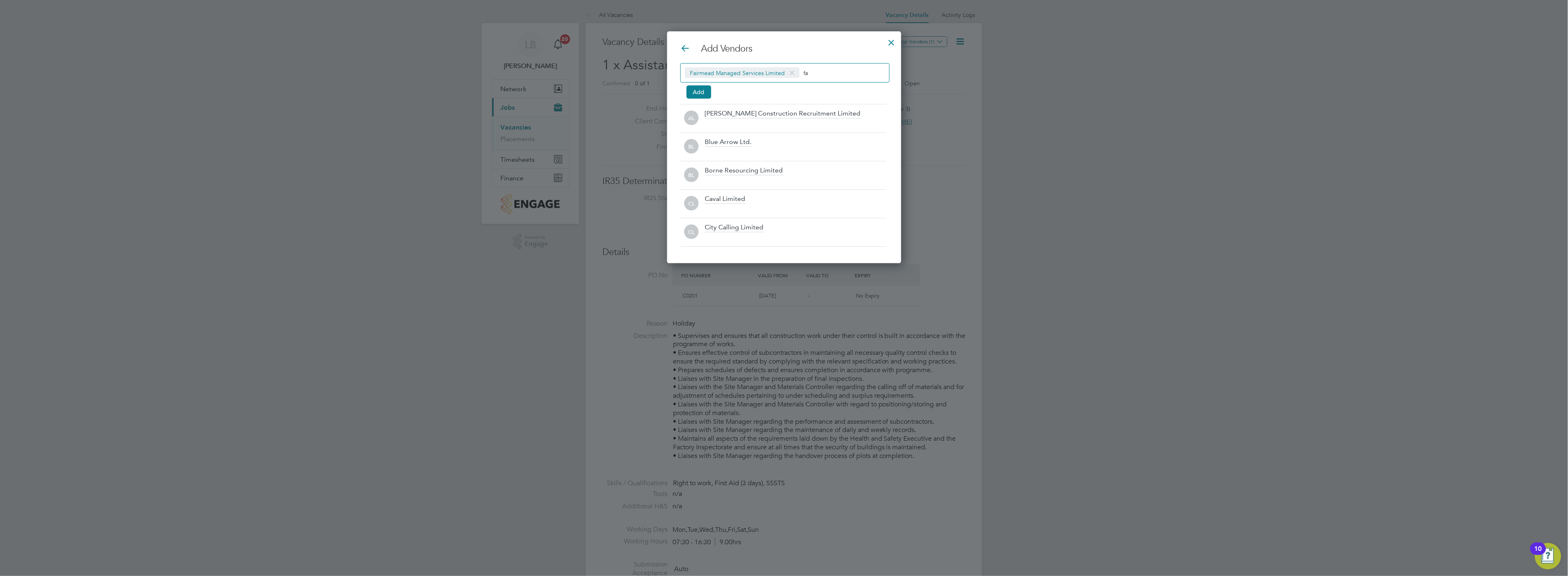
scroll to position [232, 233]
type input "f"
click at [696, 88] on button "Add" at bounding box center [699, 92] width 25 height 13
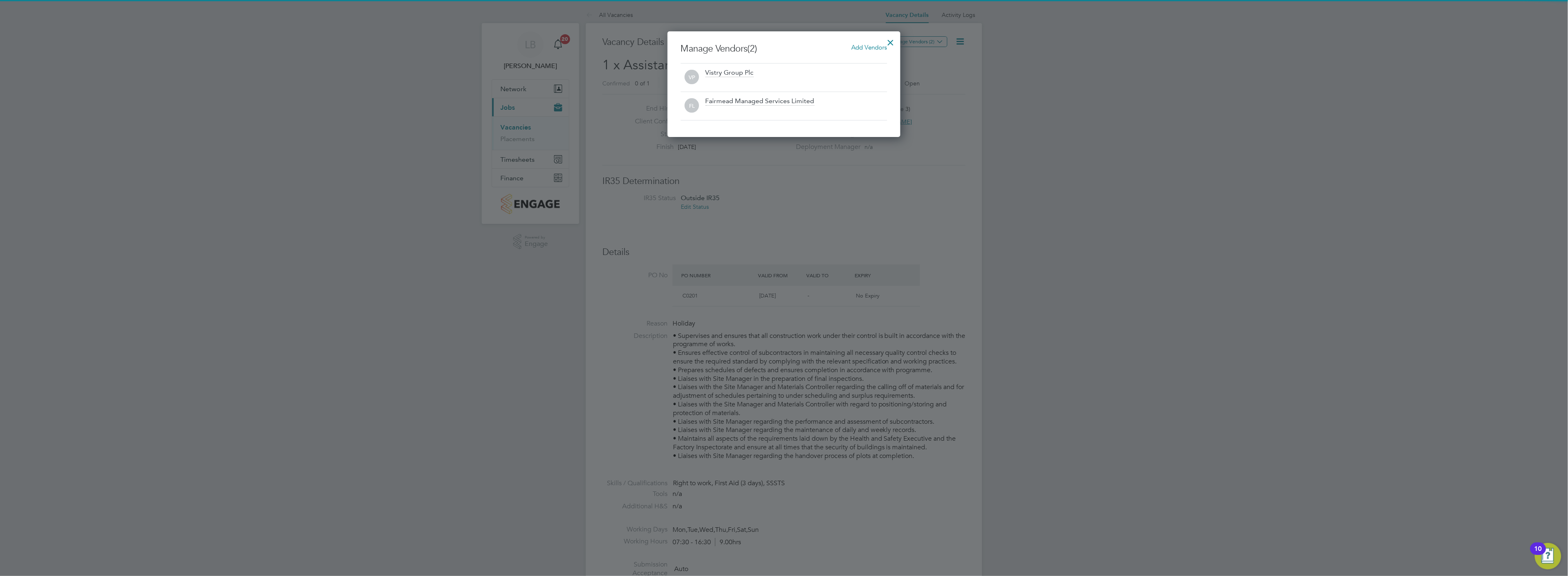
click at [896, 47] on div at bounding box center [891, 40] width 15 height 15
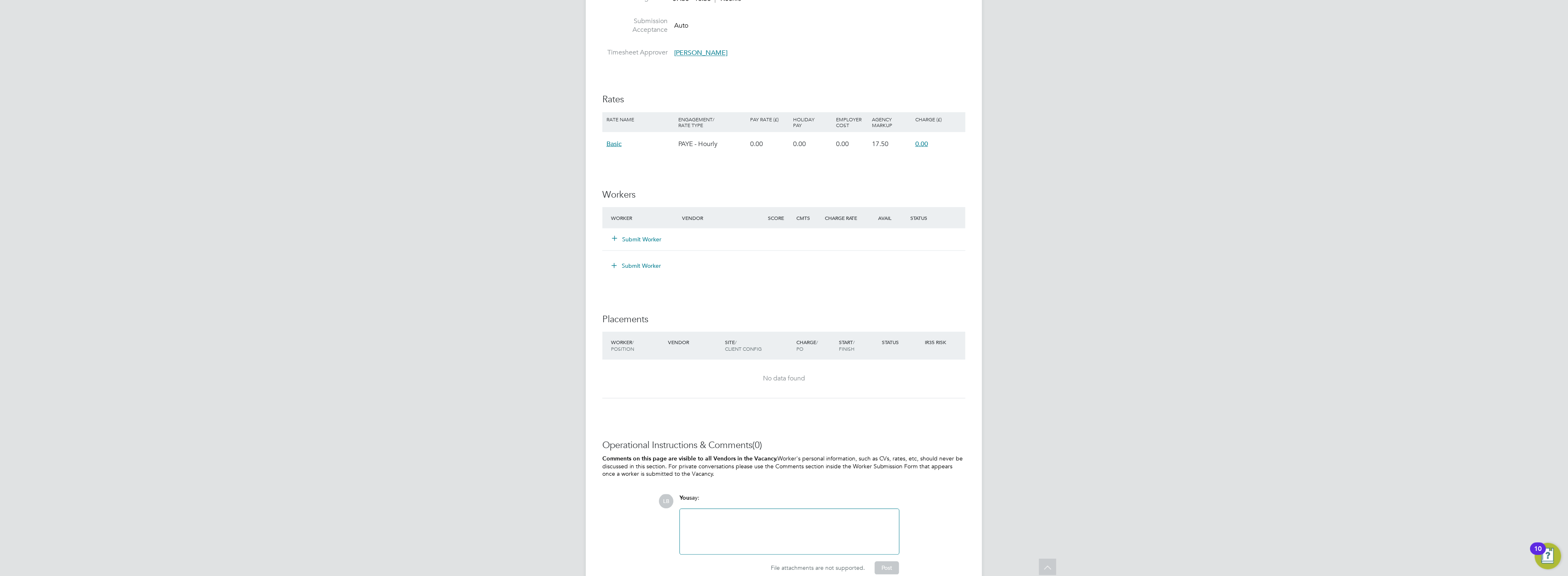
scroll to position [550, 0]
